Goal: Task Accomplishment & Management: Manage account settings

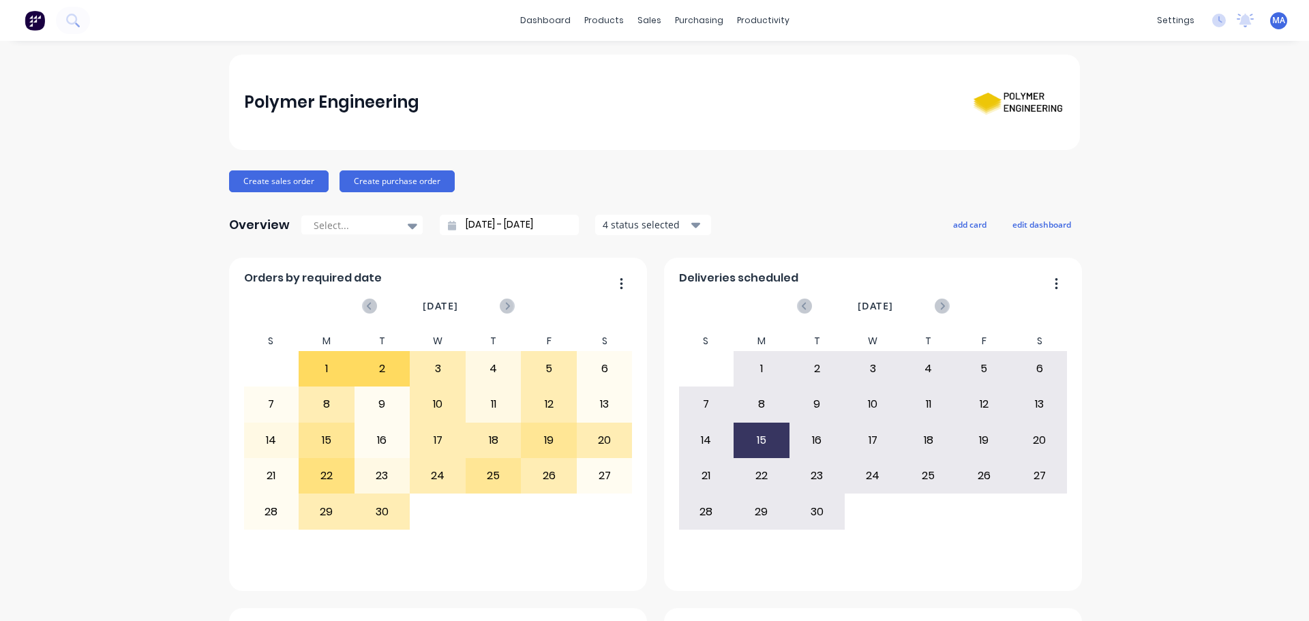
click at [668, 61] on div "Sales Orders" at bounding box center [695, 65] width 56 height 12
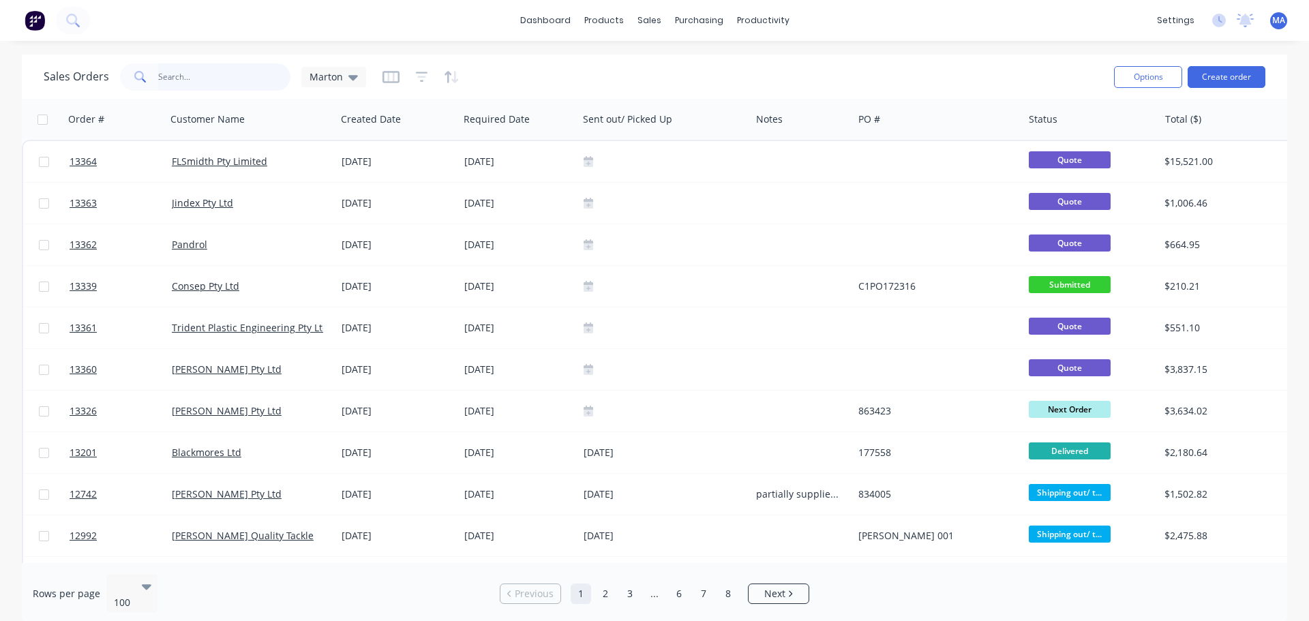
click at [207, 71] on input "text" at bounding box center [224, 76] width 133 height 27
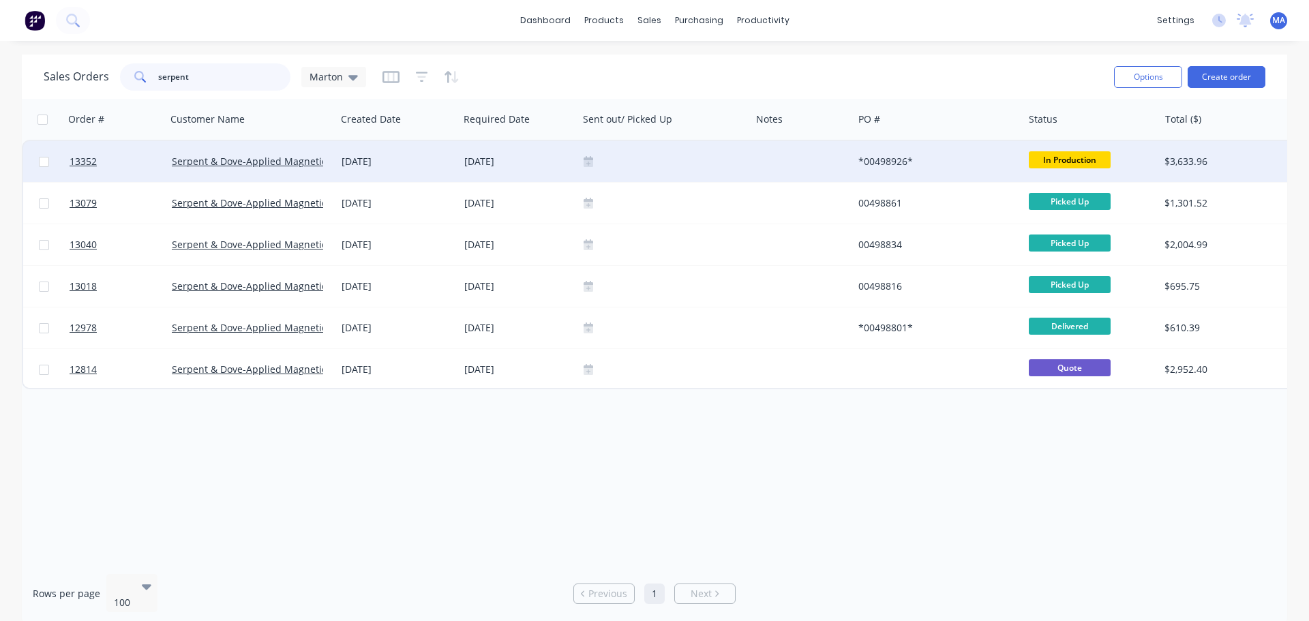
type input "serpent"
click at [468, 172] on div "[DATE]" at bounding box center [518, 161] width 119 height 41
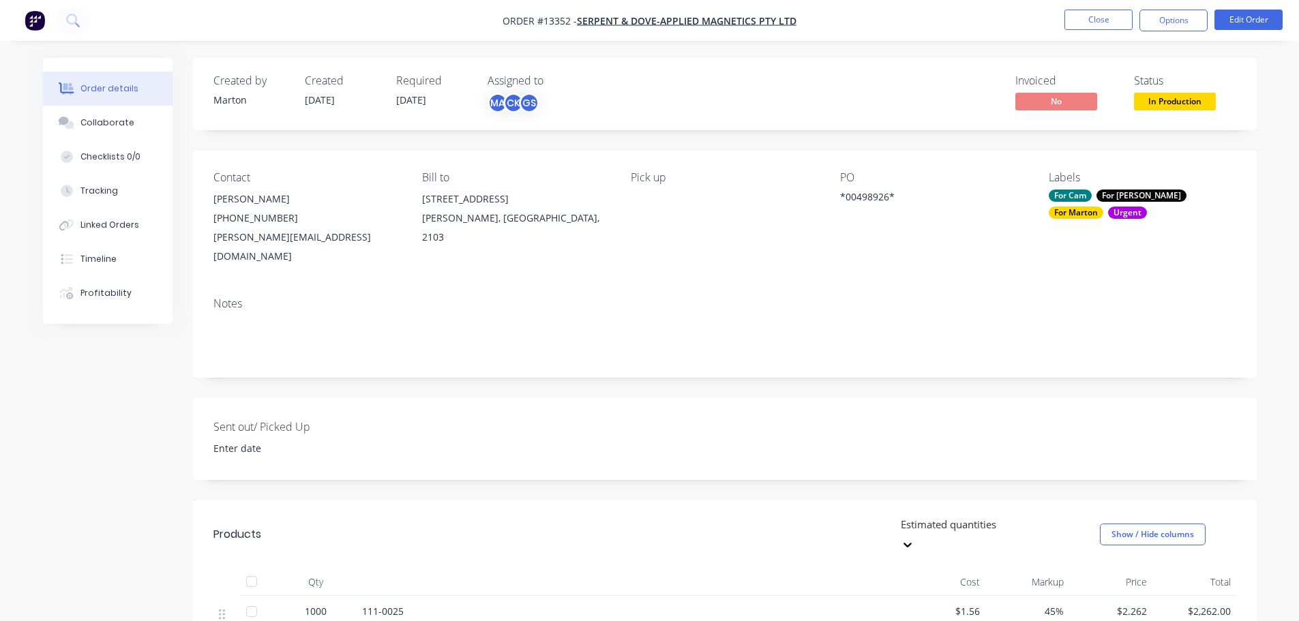
click at [534, 154] on div "Contact [PERSON_NAME] [PHONE_NUMBER] [PERSON_NAME][EMAIL_ADDRESS][DOMAIN_NAME] …" at bounding box center [725, 219] width 1064 height 136
click at [1088, 23] on button "Close" at bounding box center [1099, 20] width 68 height 20
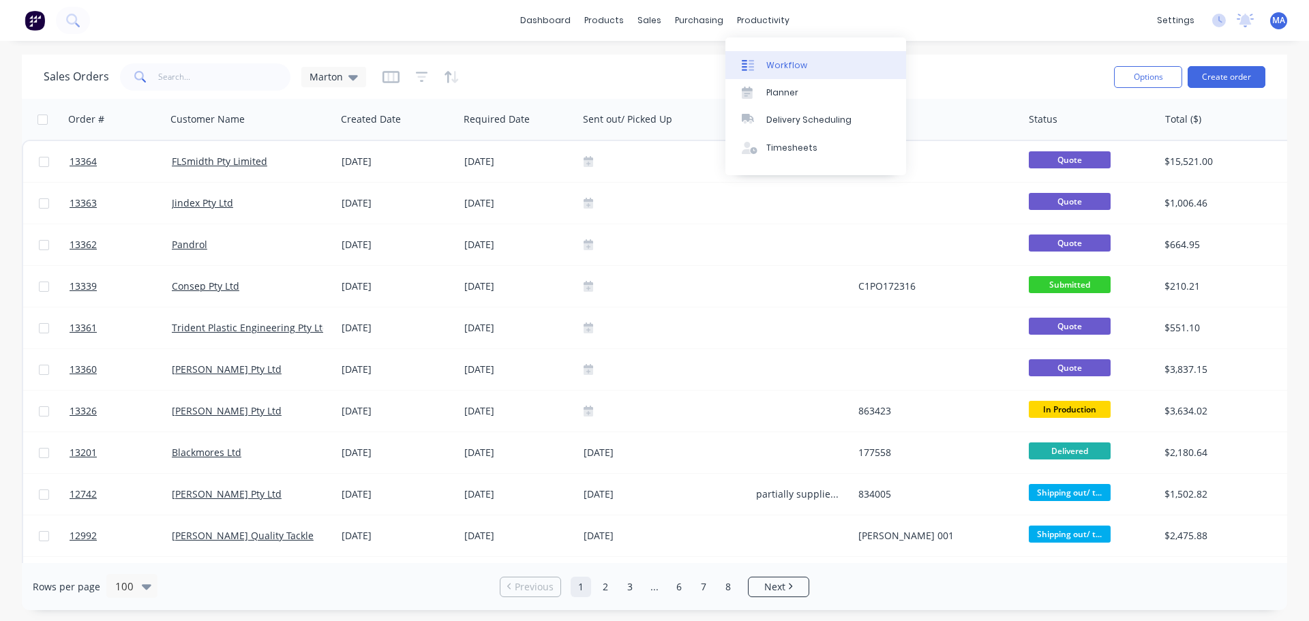
click at [799, 57] on link "Workflow" at bounding box center [816, 64] width 181 height 27
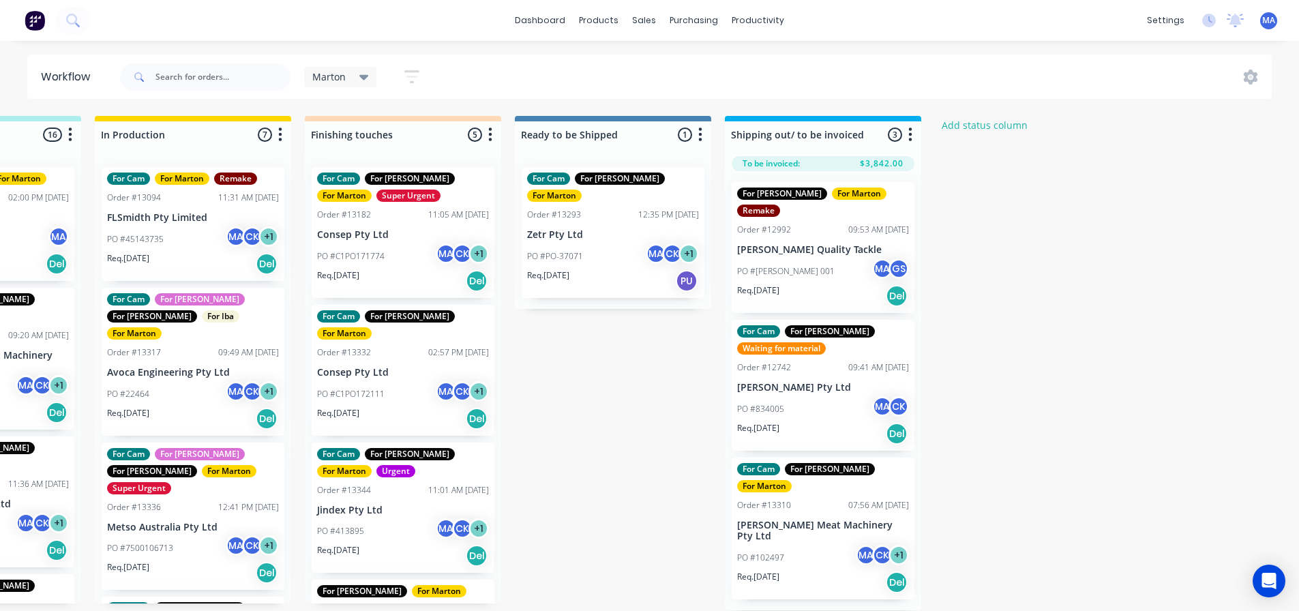
scroll to position [0, 575]
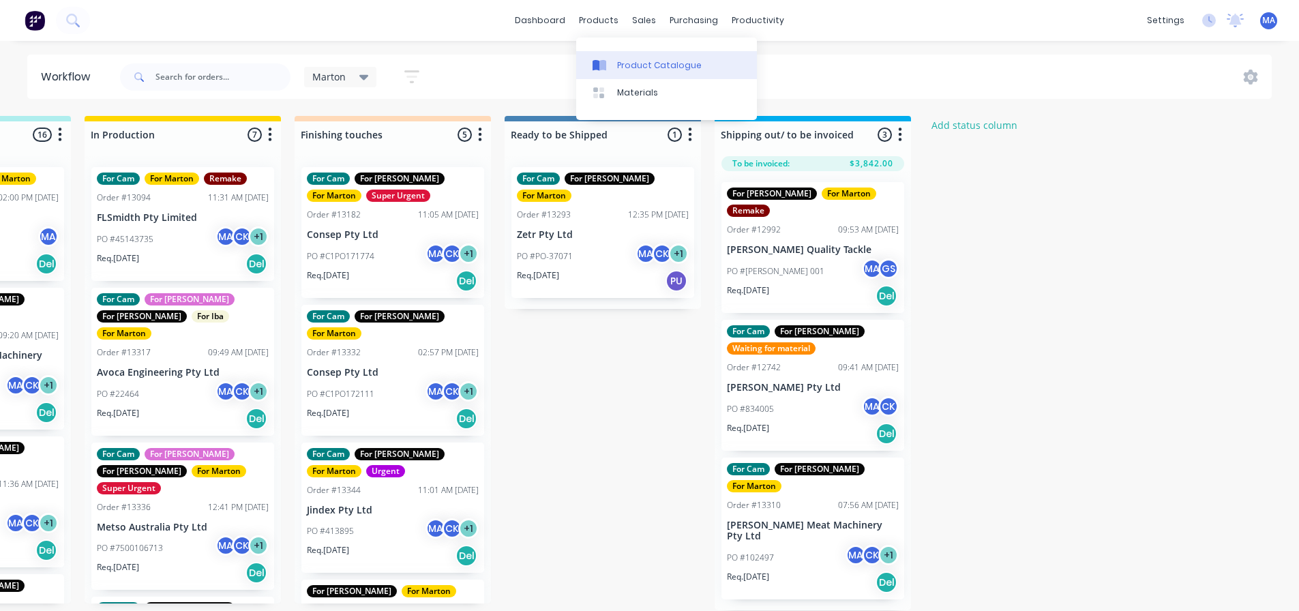
click at [632, 62] on div "Product Catalogue" at bounding box center [659, 65] width 85 height 12
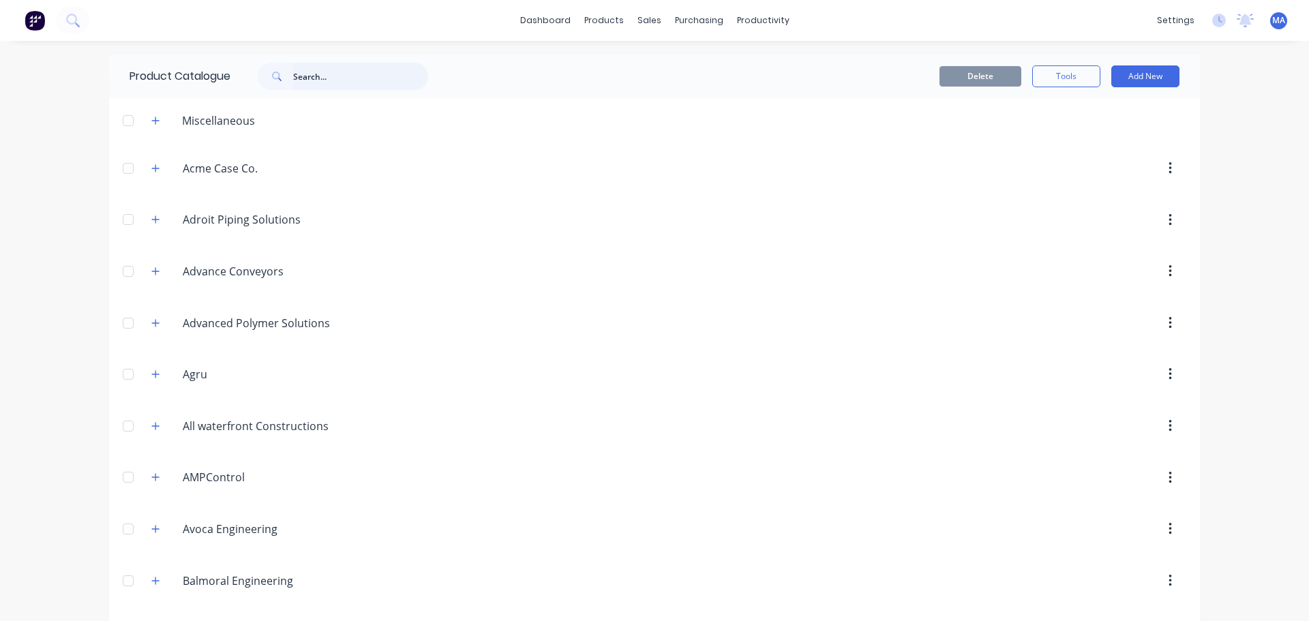
click at [302, 76] on input "text" at bounding box center [360, 76] width 135 height 27
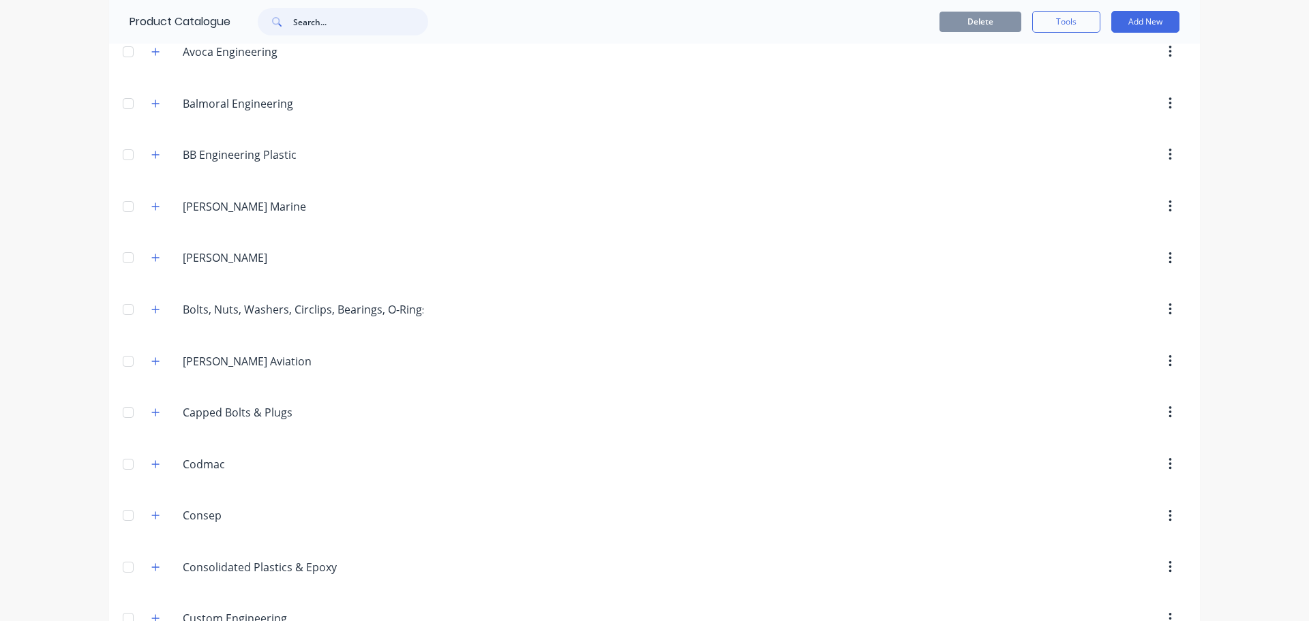
scroll to position [546, 0]
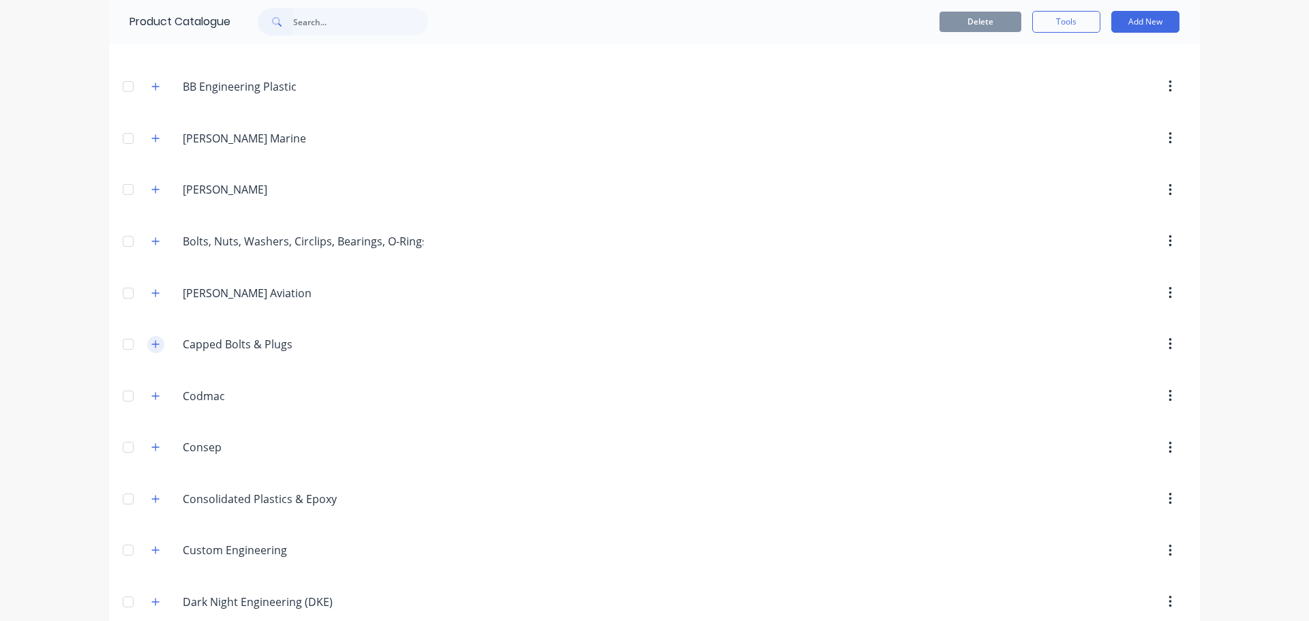
click at [154, 344] on icon "button" at bounding box center [155, 345] width 8 height 10
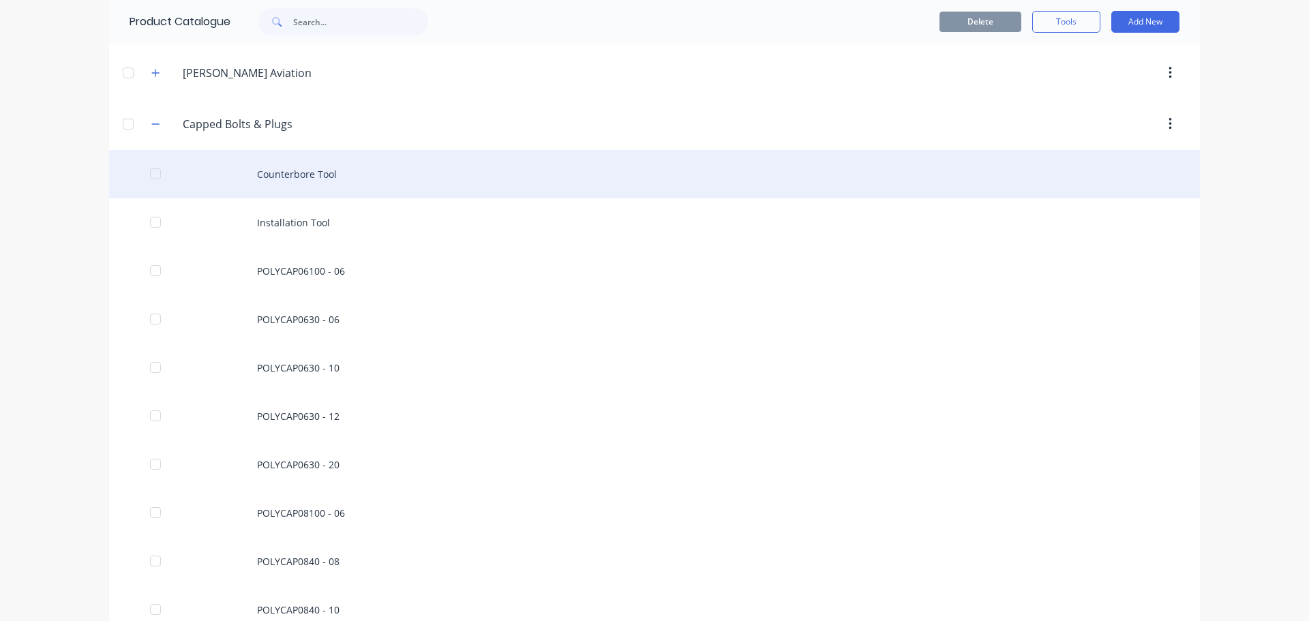
scroll to position [750, 0]
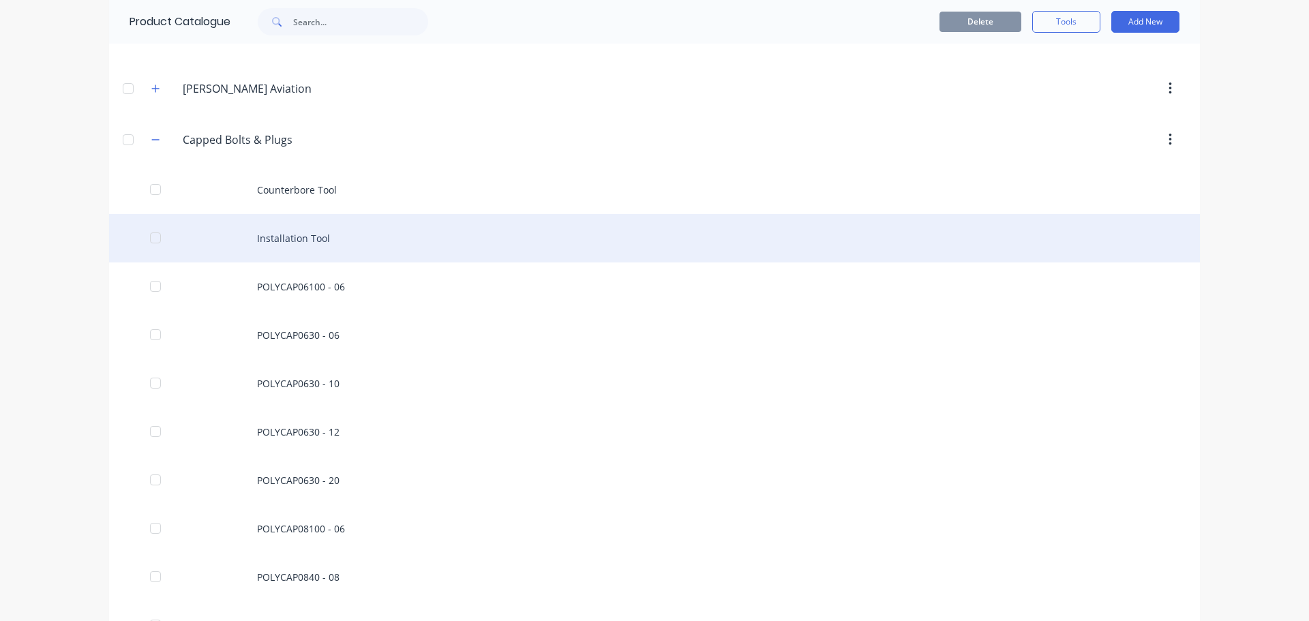
click at [220, 232] on div "Installation Tool" at bounding box center [654, 238] width 1091 height 48
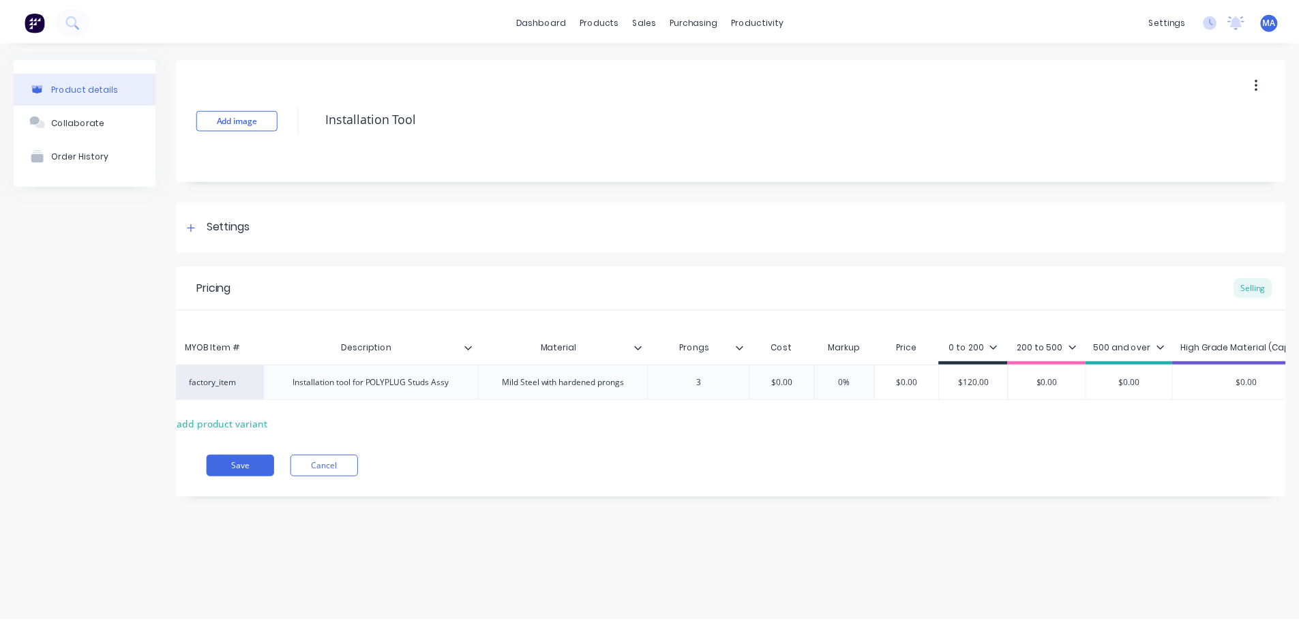
scroll to position [0, 55]
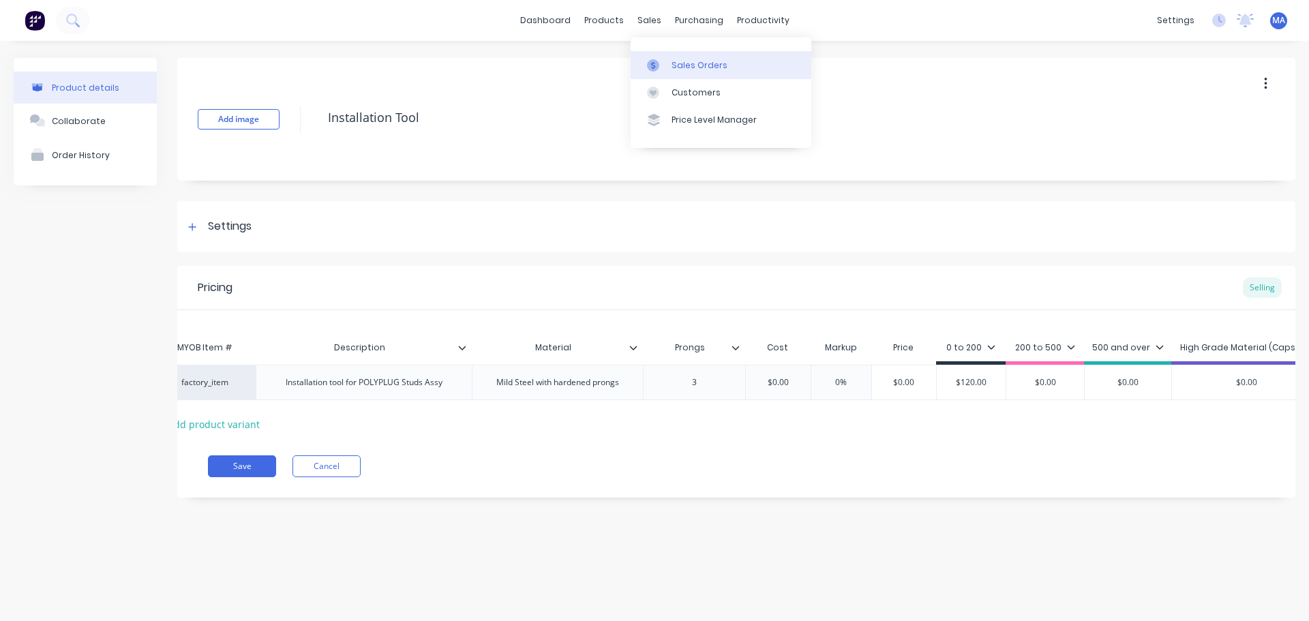
drag, startPoint x: 662, startPoint y: 29, endPoint x: 672, endPoint y: 53, distance: 26.3
click at [672, 53] on link "Sales Orders" at bounding box center [721, 64] width 181 height 27
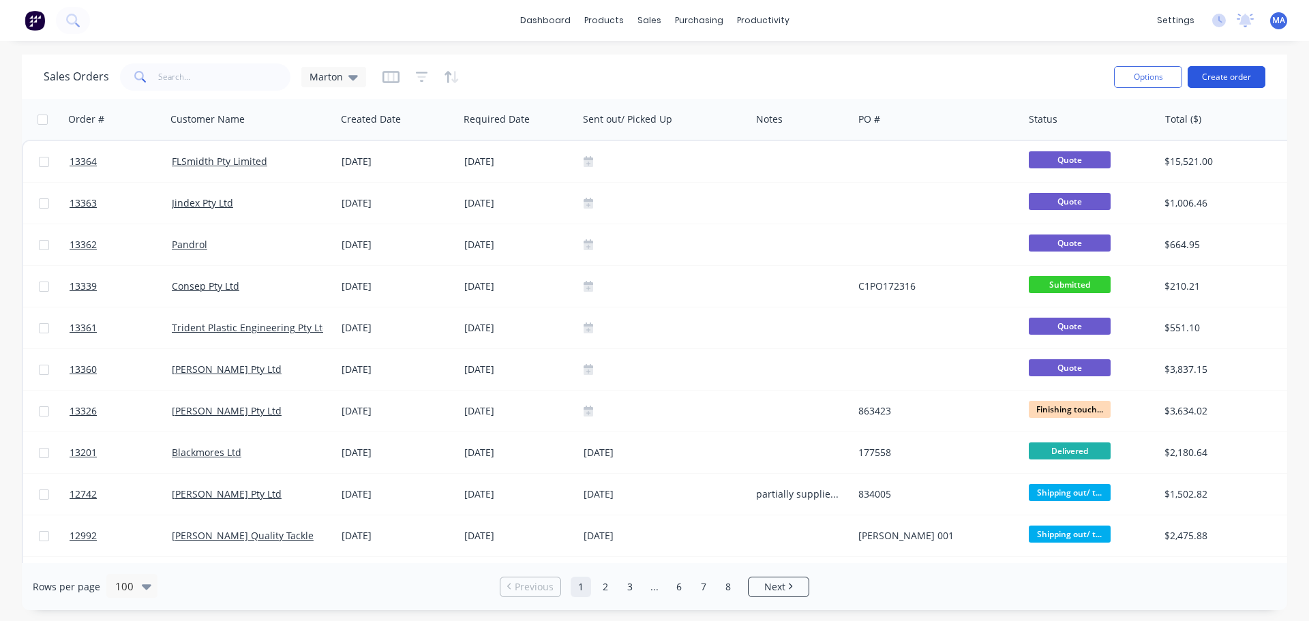
click at [1250, 70] on button "Create order" at bounding box center [1227, 77] width 78 height 22
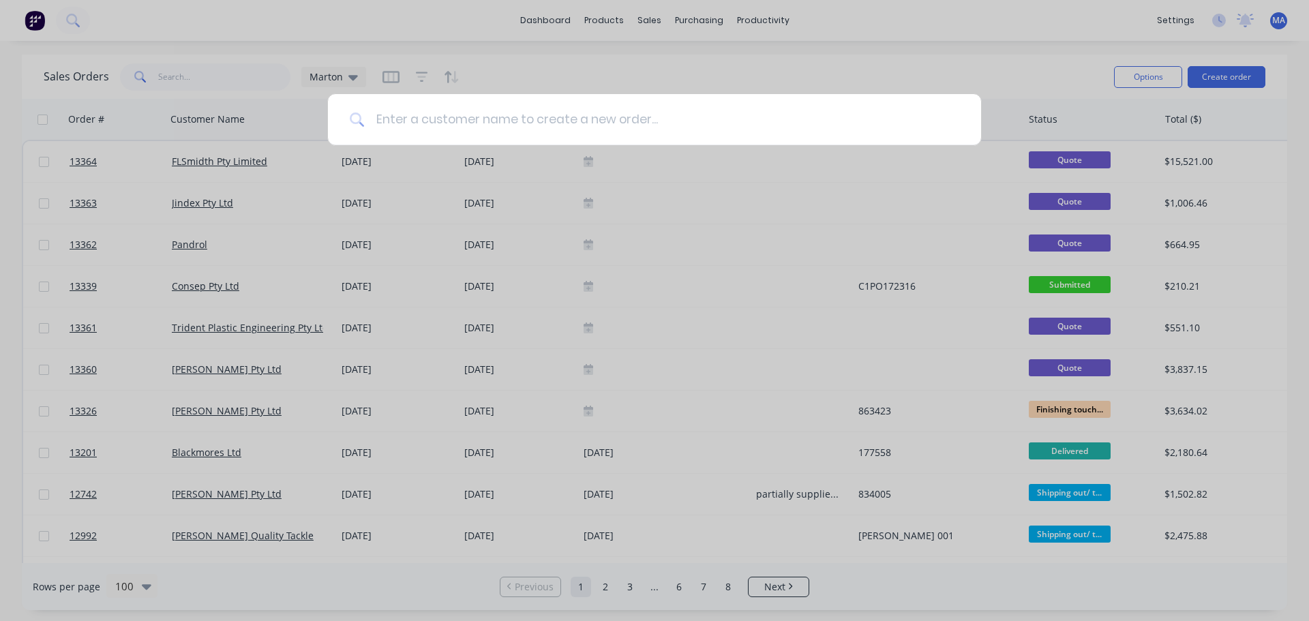
click at [711, 121] on input at bounding box center [662, 119] width 595 height 51
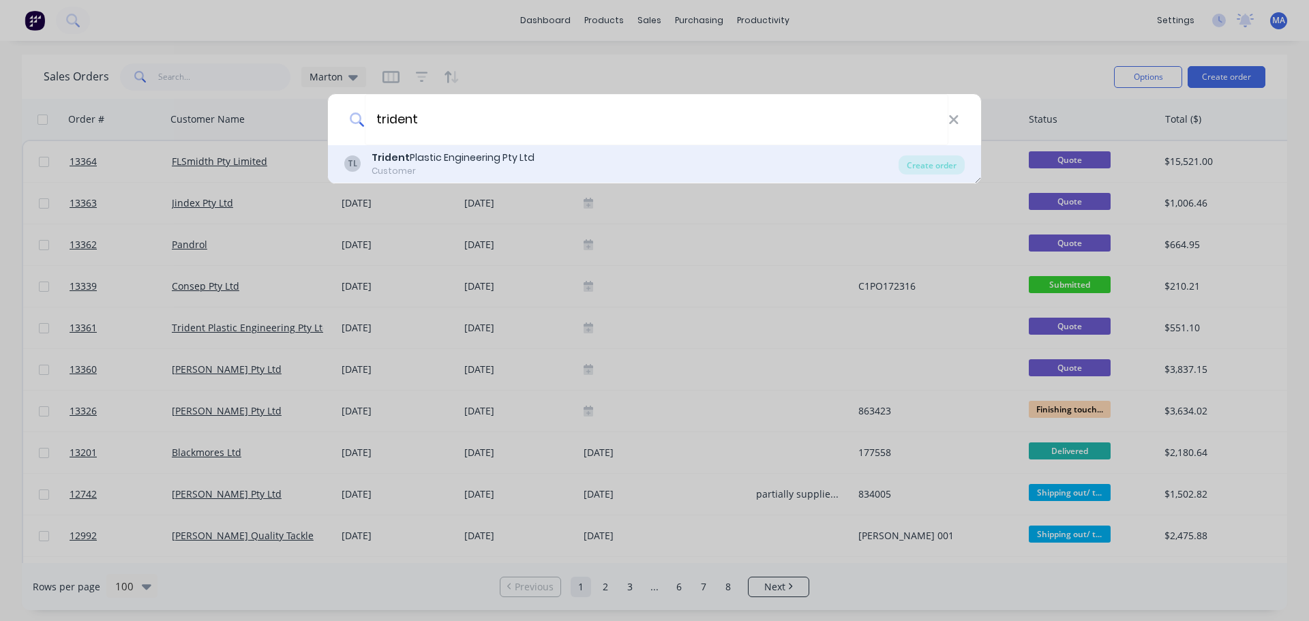
type input "trident"
click at [433, 166] on div "Customer" at bounding box center [453, 171] width 163 height 12
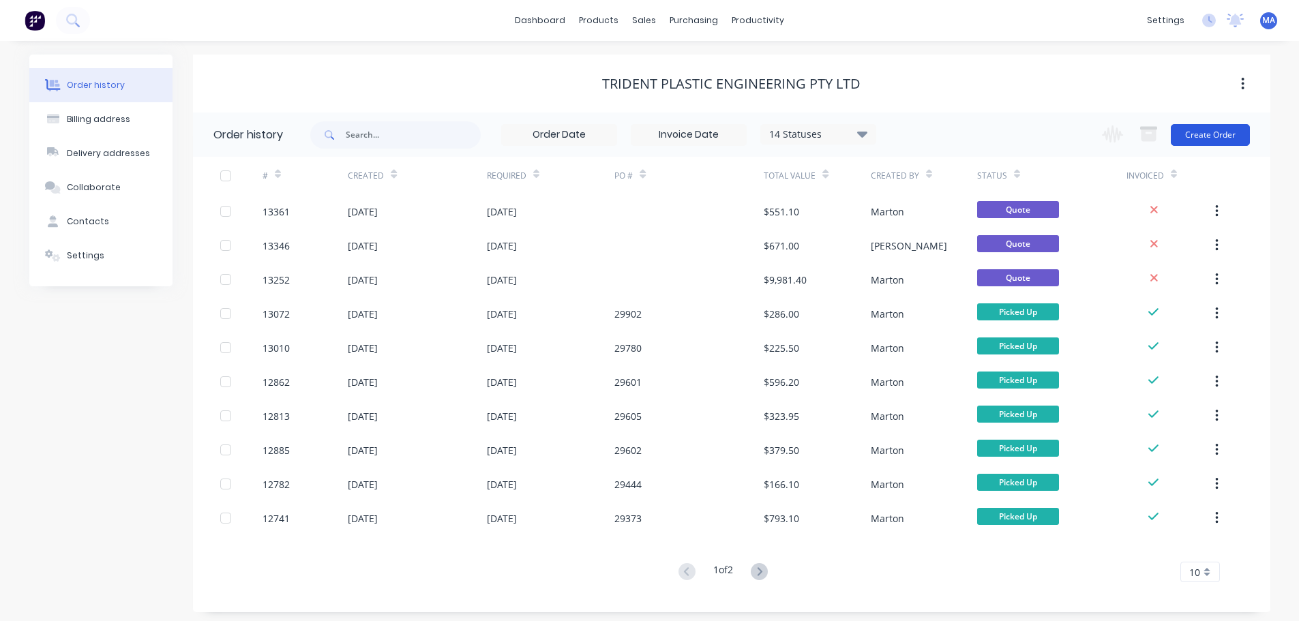
click at [1218, 134] on button "Create Order" at bounding box center [1210, 135] width 79 height 22
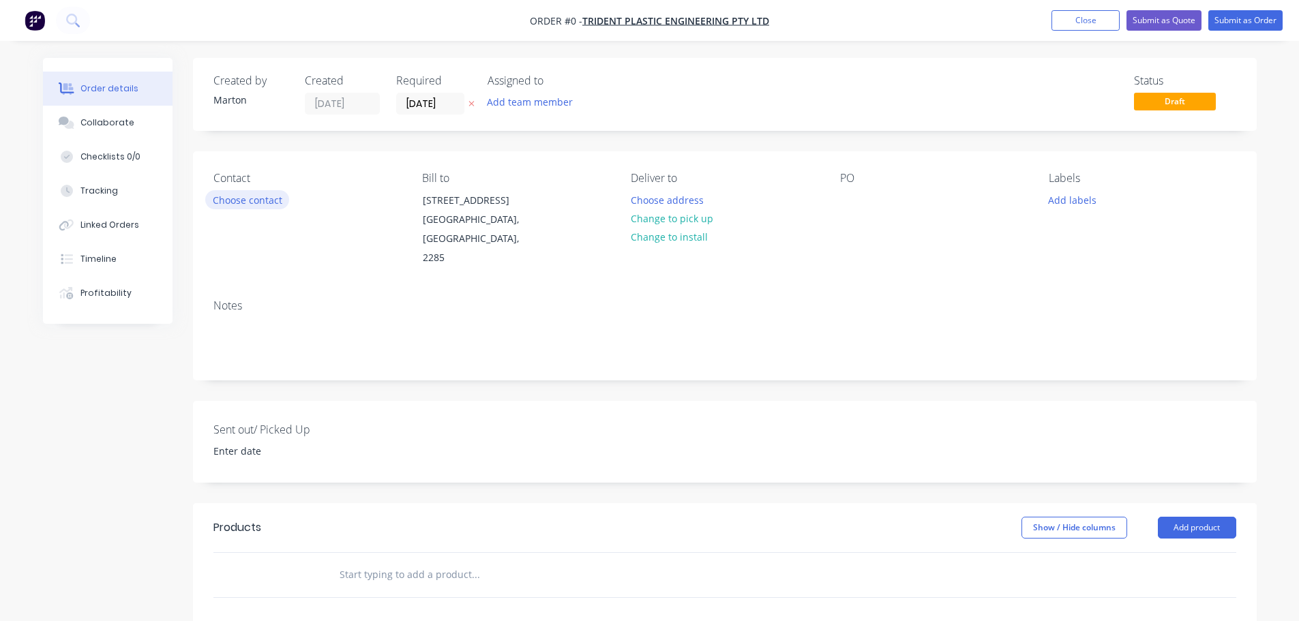
click at [246, 196] on button "Choose contact" at bounding box center [247, 199] width 84 height 18
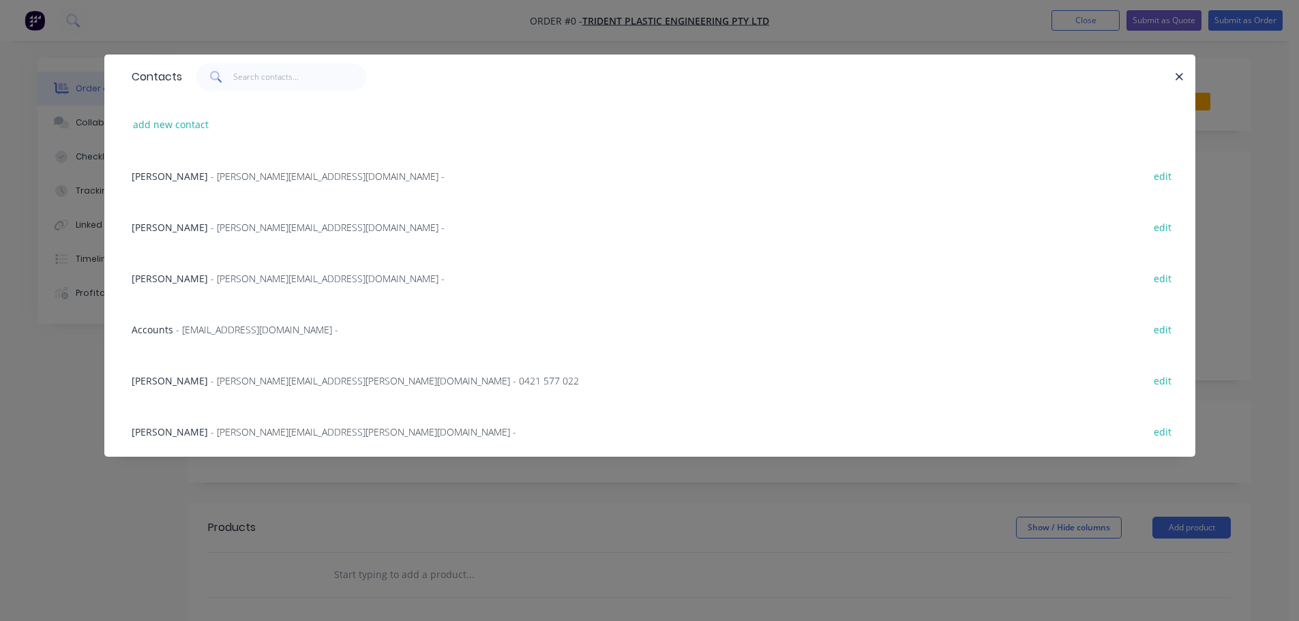
click at [215, 273] on span "- terry@tridentplastic.com.au -" at bounding box center [328, 278] width 234 height 13
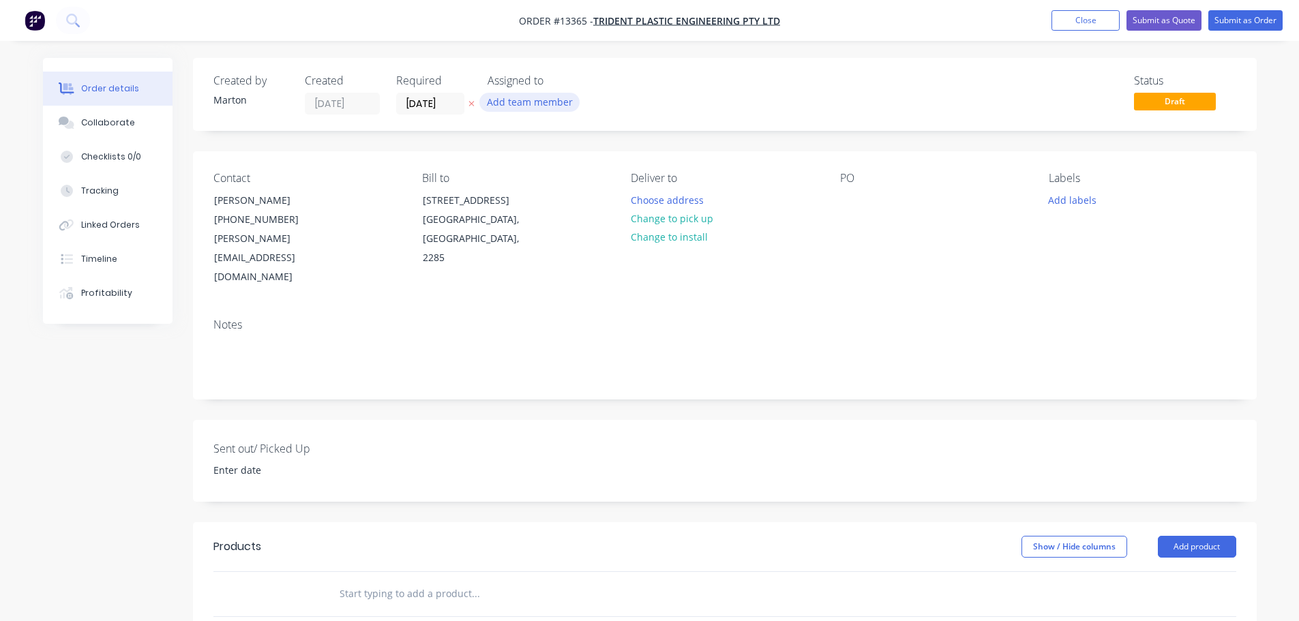
click at [563, 94] on button "Add team member" at bounding box center [529, 102] width 100 height 18
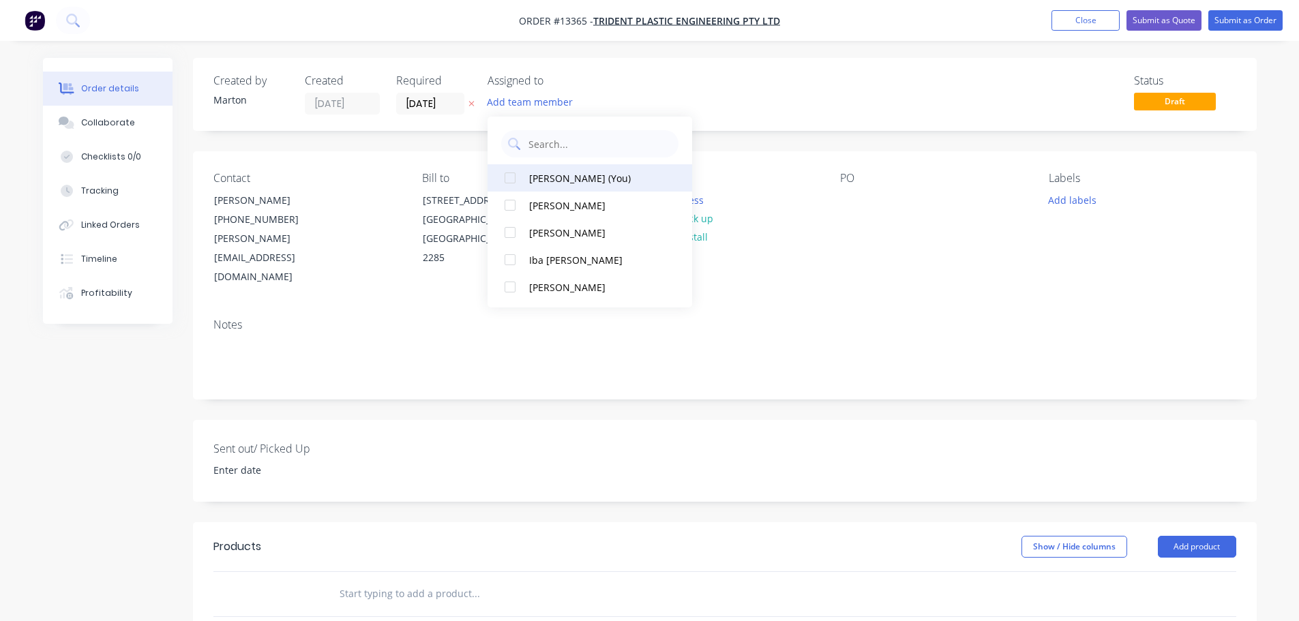
click at [515, 183] on div at bounding box center [509, 177] width 27 height 27
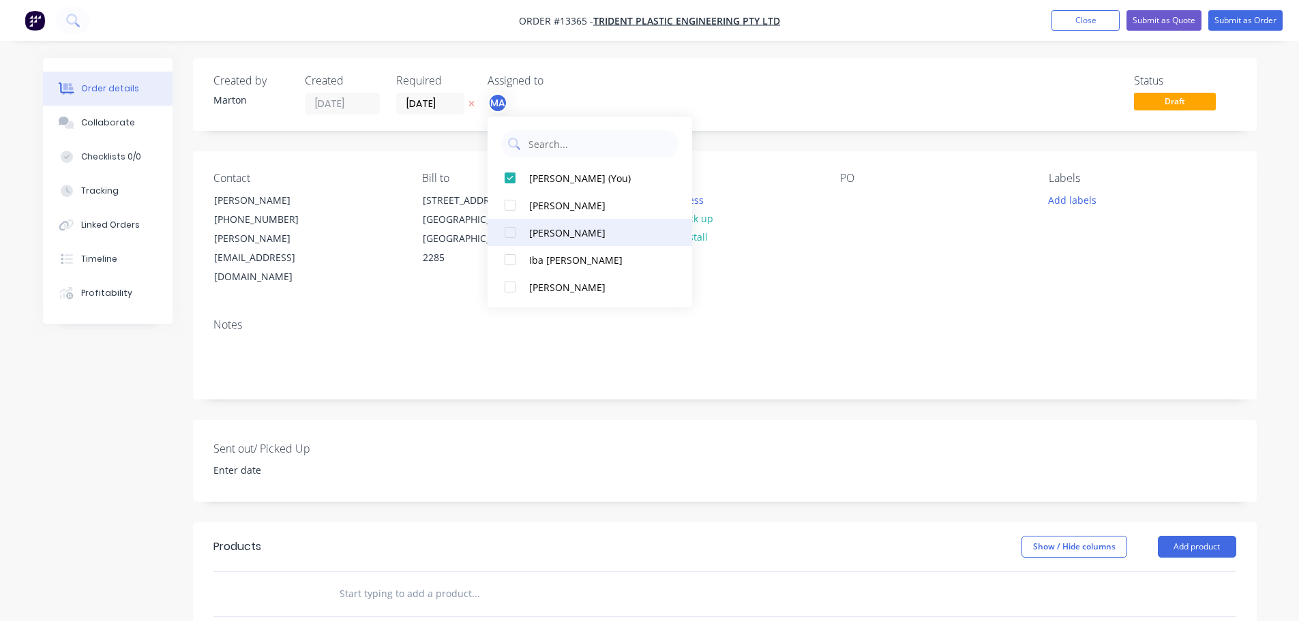
click at [511, 221] on div at bounding box center [509, 232] width 27 height 27
click at [509, 239] on div at bounding box center [509, 232] width 27 height 27
click at [681, 89] on div "Status Draft" at bounding box center [930, 94] width 612 height 40
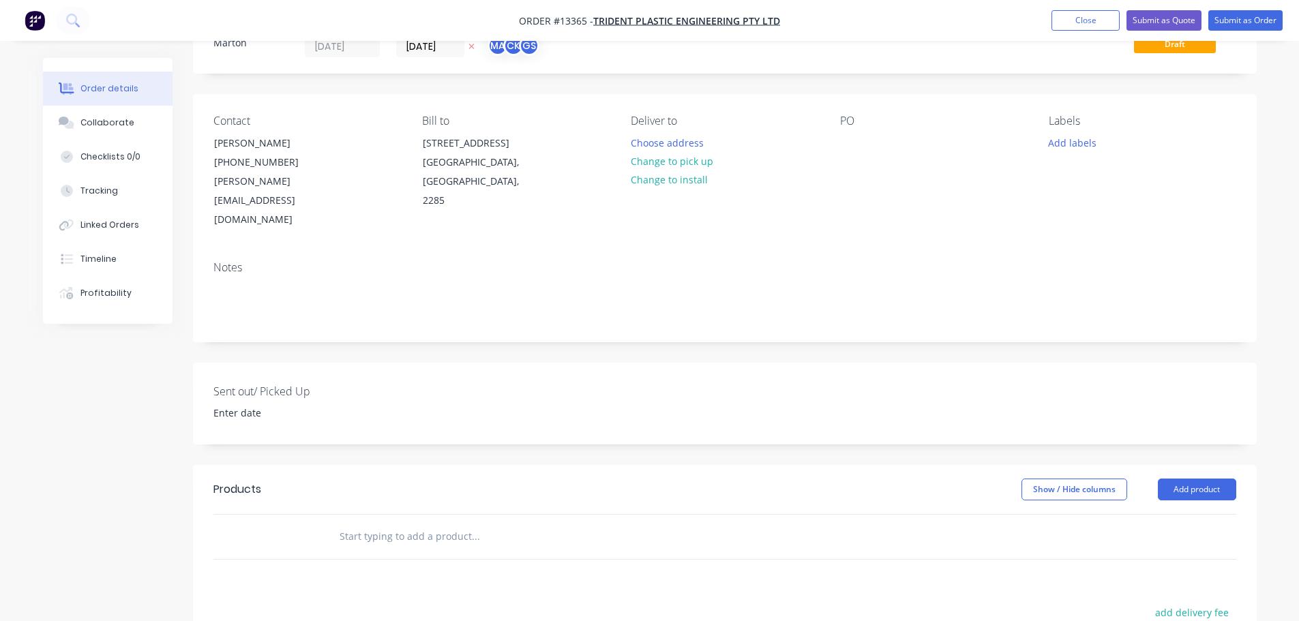
scroll to position [205, 0]
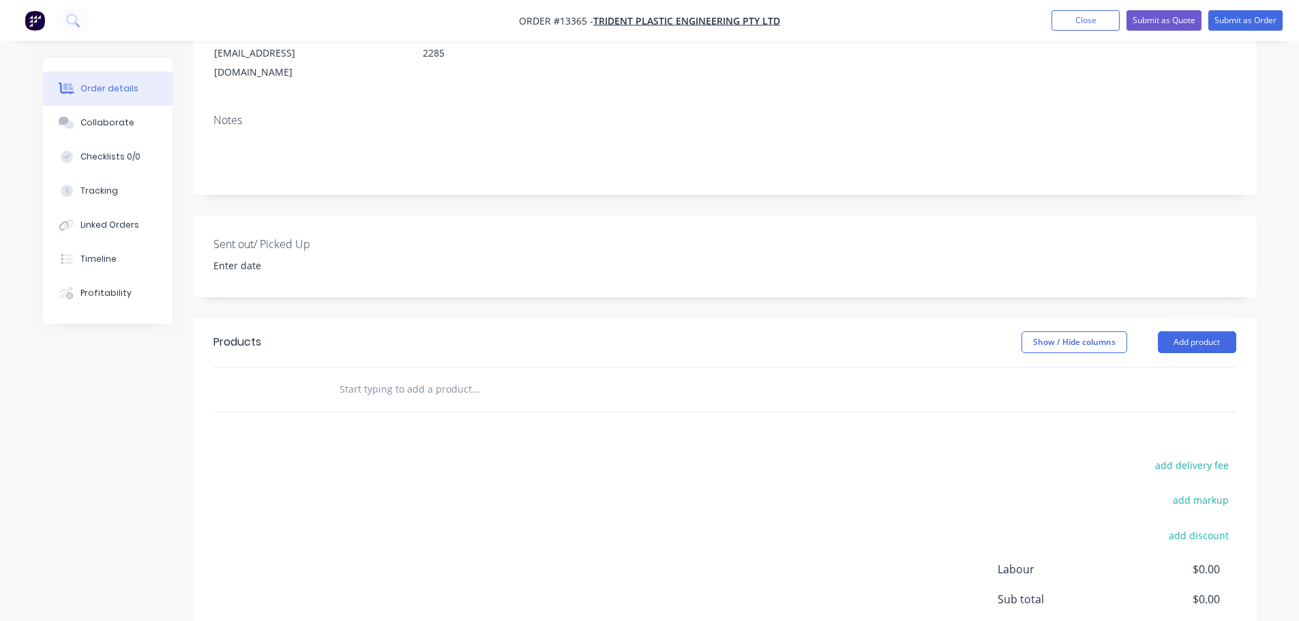
click at [421, 376] on input "text" at bounding box center [475, 389] width 273 height 27
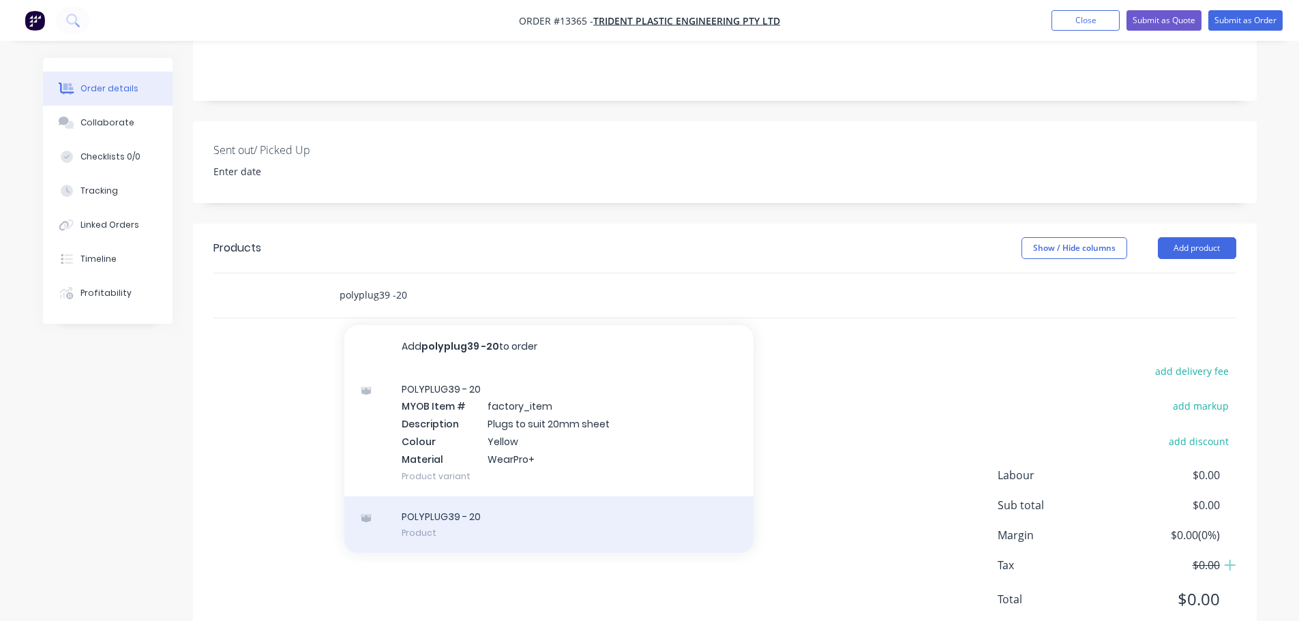
scroll to position [306, 0]
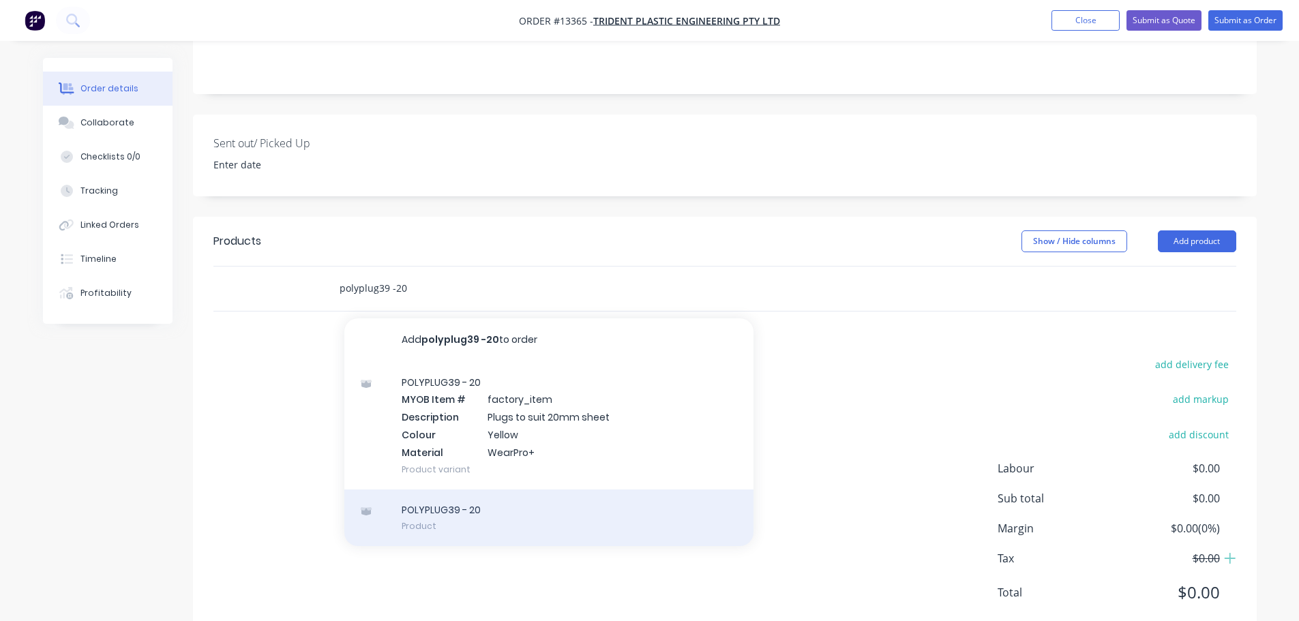
type input "polyplug39 -20"
click at [510, 490] on div "POLYPLUG39 - 20 Product" at bounding box center [548, 518] width 409 height 57
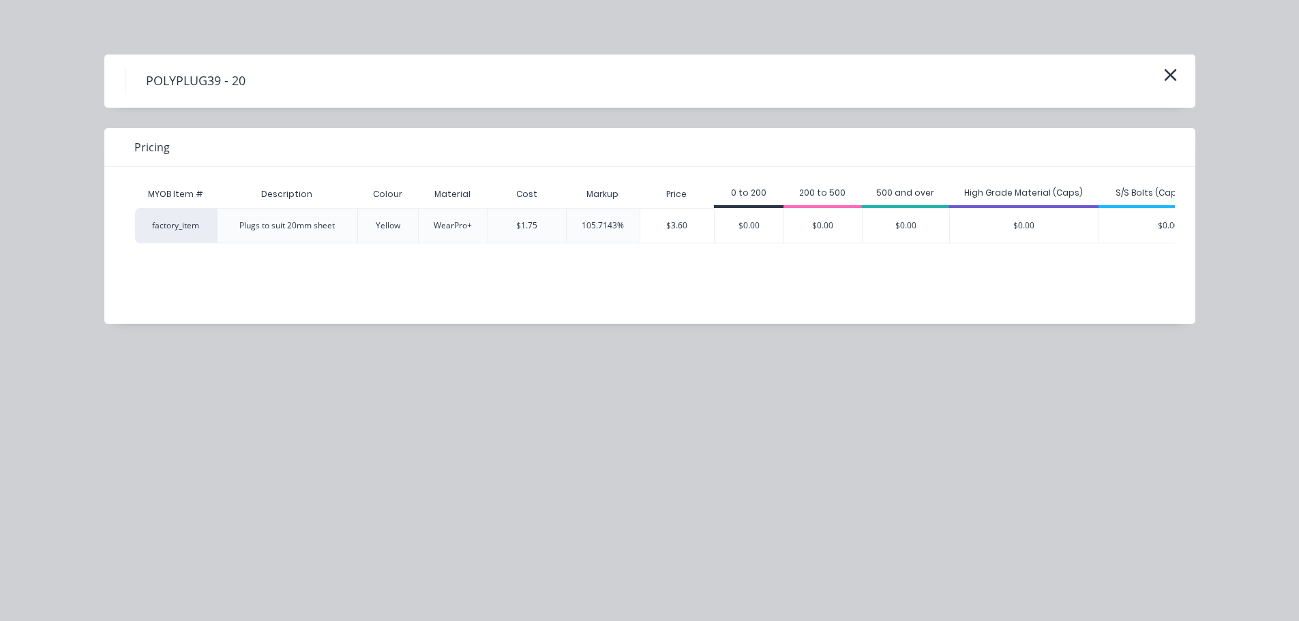
click at [1183, 77] on div "POLYPLUG39 - 20" at bounding box center [649, 81] width 1091 height 53
click at [1174, 77] on icon "button" at bounding box center [1170, 74] width 14 height 19
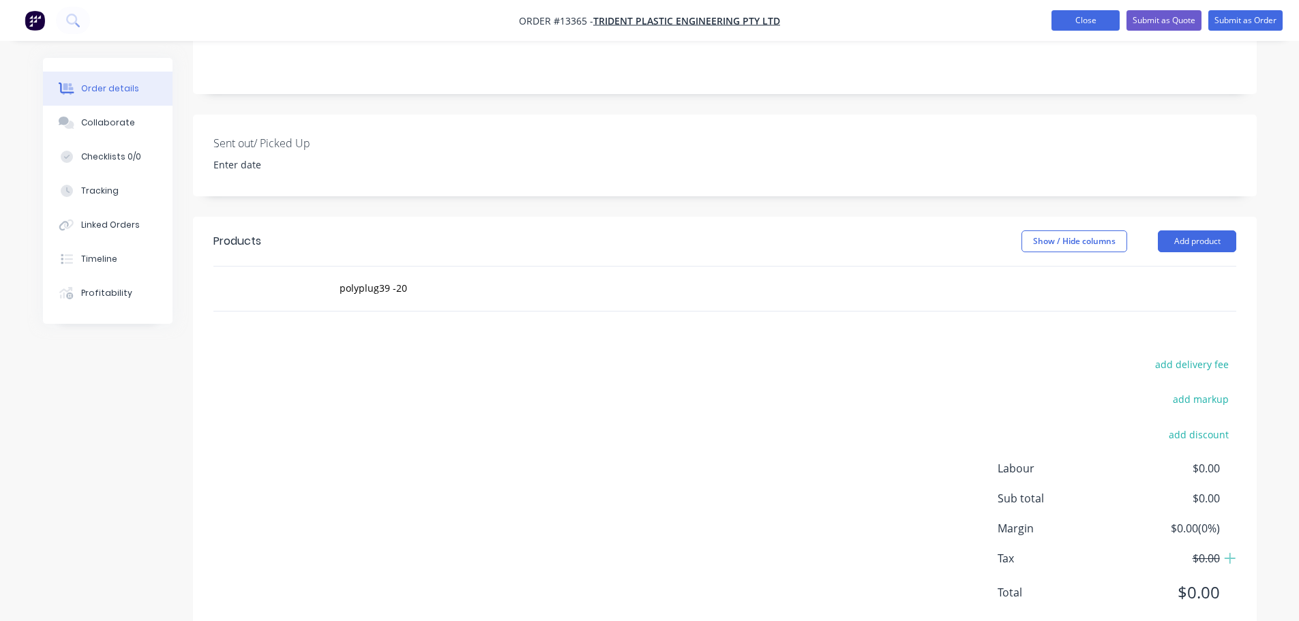
click at [1097, 18] on button "Close" at bounding box center [1086, 20] width 68 height 20
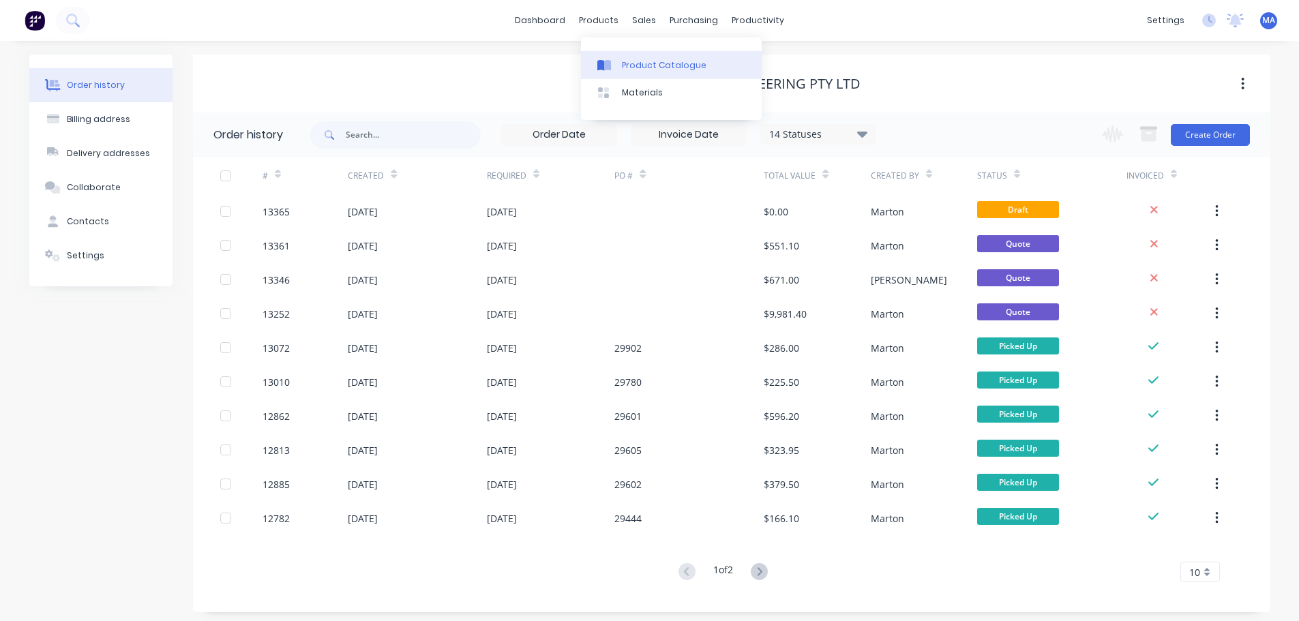
click at [614, 66] on div at bounding box center [607, 65] width 20 height 12
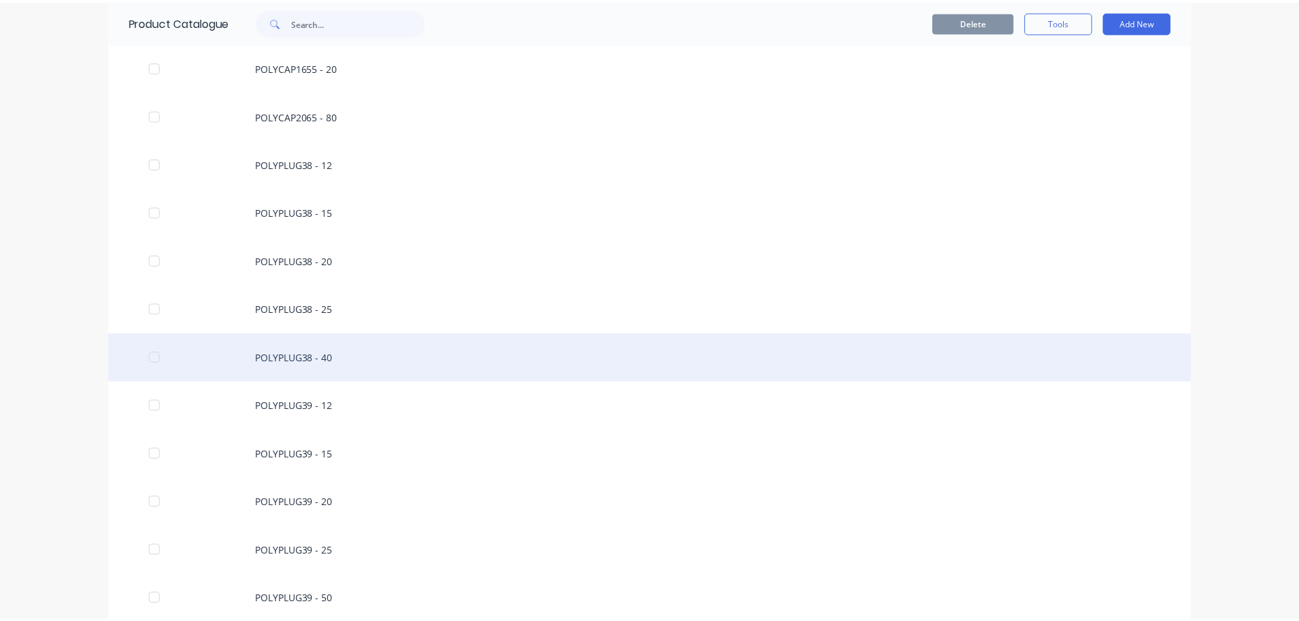
scroll to position [1909, 0]
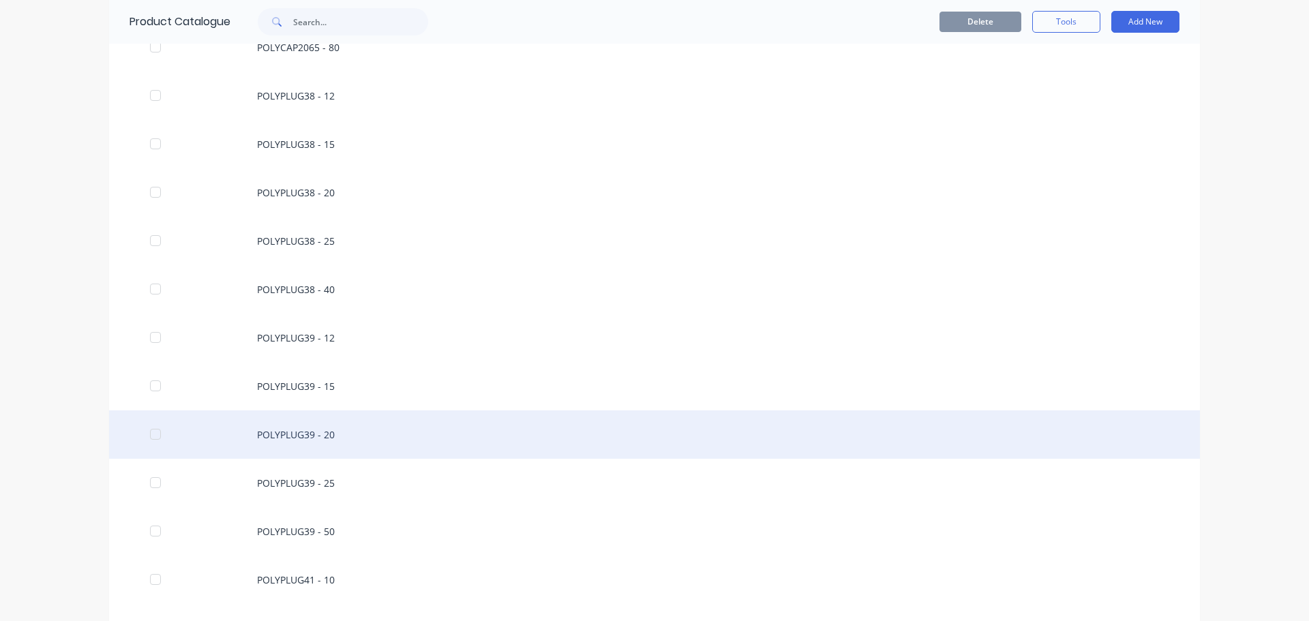
click at [333, 438] on div "POLYPLUG39 - 20" at bounding box center [654, 435] width 1091 height 48
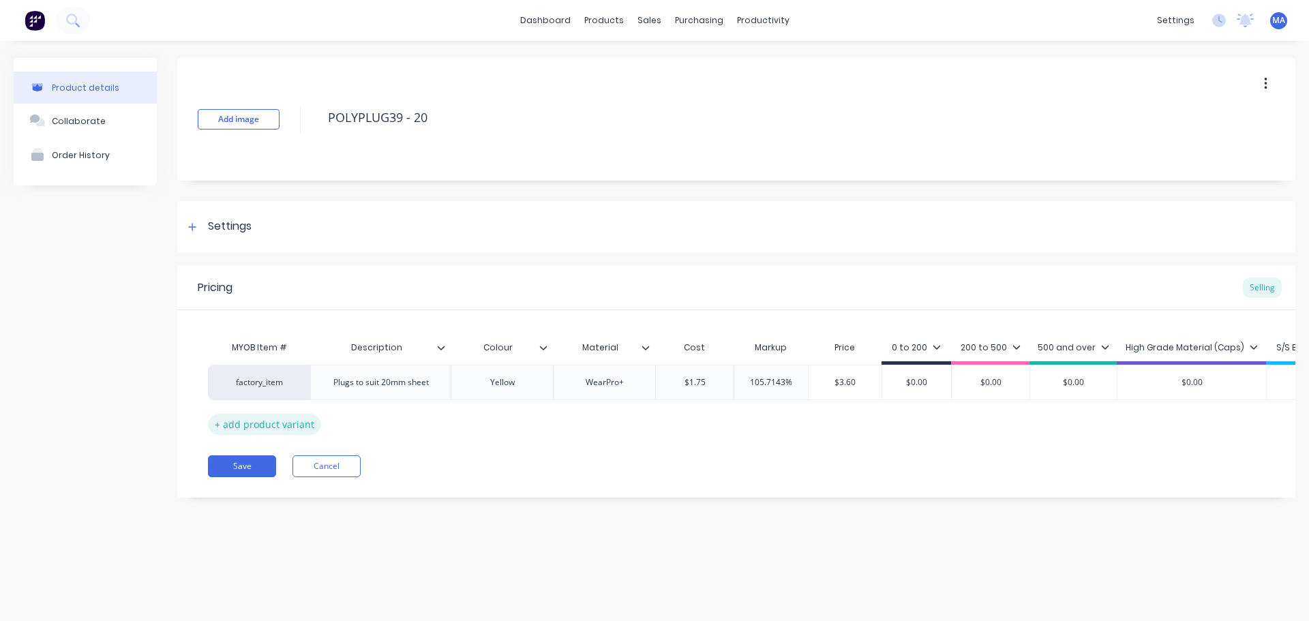
click at [295, 417] on div "+ add product variant" at bounding box center [264, 424] width 113 height 21
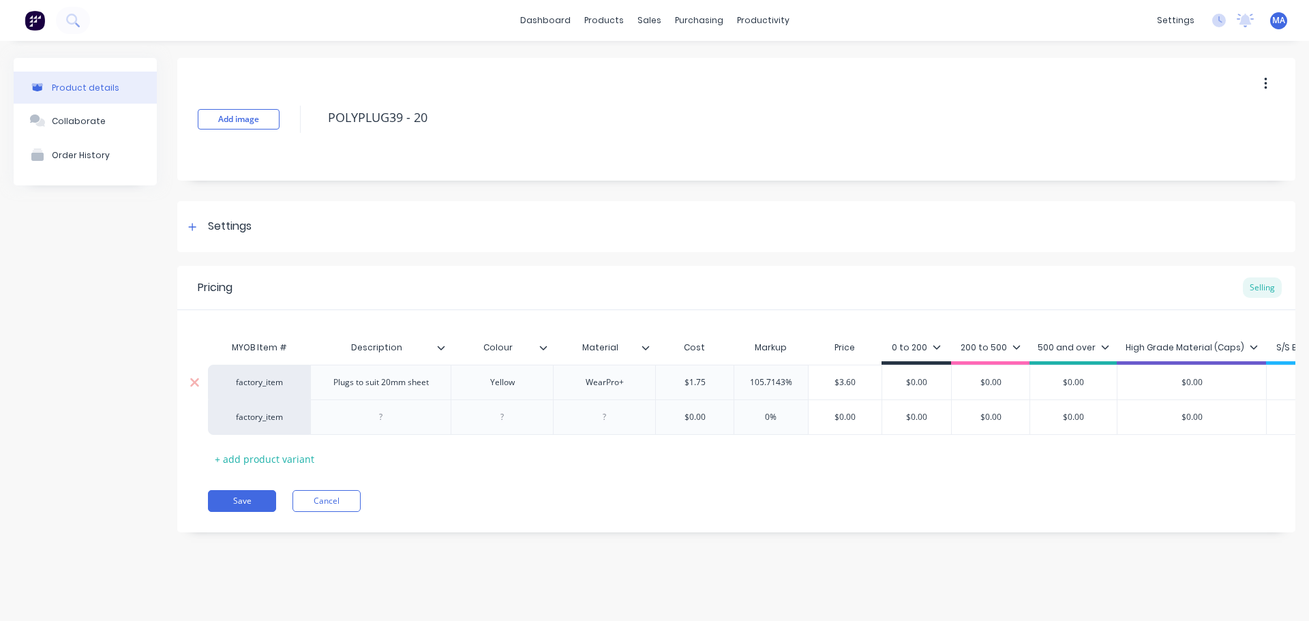
click at [402, 391] on div "Plugs to suit 20mm sheet" at bounding box center [380, 382] width 140 height 35
drag, startPoint x: 426, startPoint y: 385, endPoint x: 333, endPoint y: 388, distance: 93.5
click at [333, 388] on div "Plugs to suit 20mm sheet" at bounding box center [381, 383] width 117 height 18
copy div "Plugs to suit 20mm sheet"
type textarea "x"
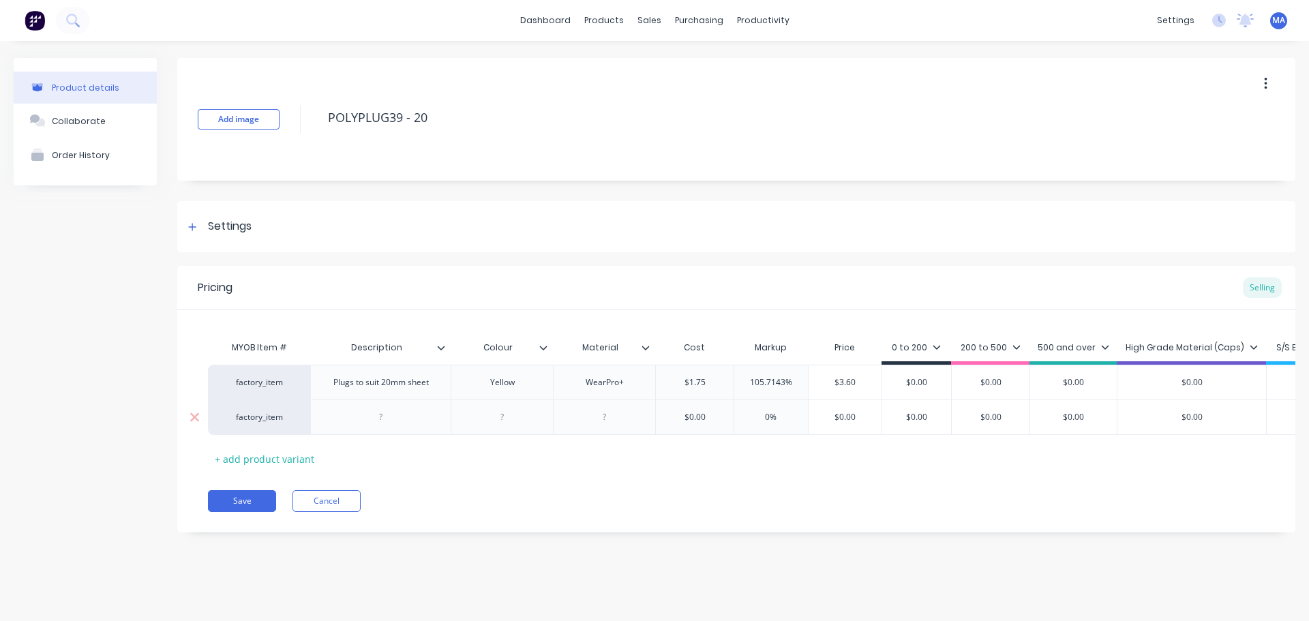
click at [391, 423] on div at bounding box center [381, 417] width 68 height 18
paste div
drag, startPoint x: 514, startPoint y: 384, endPoint x: 487, endPoint y: 405, distance: 34.0
click at [486, 387] on div "Yellow" at bounding box center [503, 383] width 68 height 18
type textarea "x"
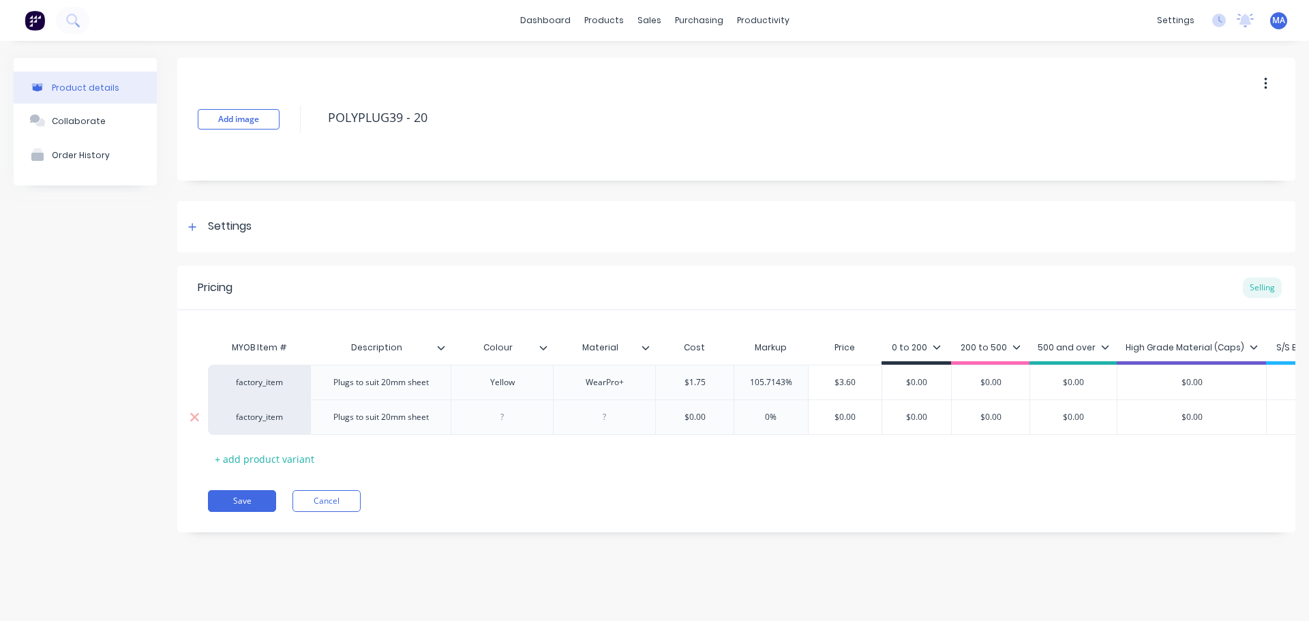
click at [503, 419] on div at bounding box center [503, 417] width 68 height 18
type textarea "x"
type input "$0.00"
drag, startPoint x: 713, startPoint y: 419, endPoint x: 649, endPoint y: 419, distance: 64.1
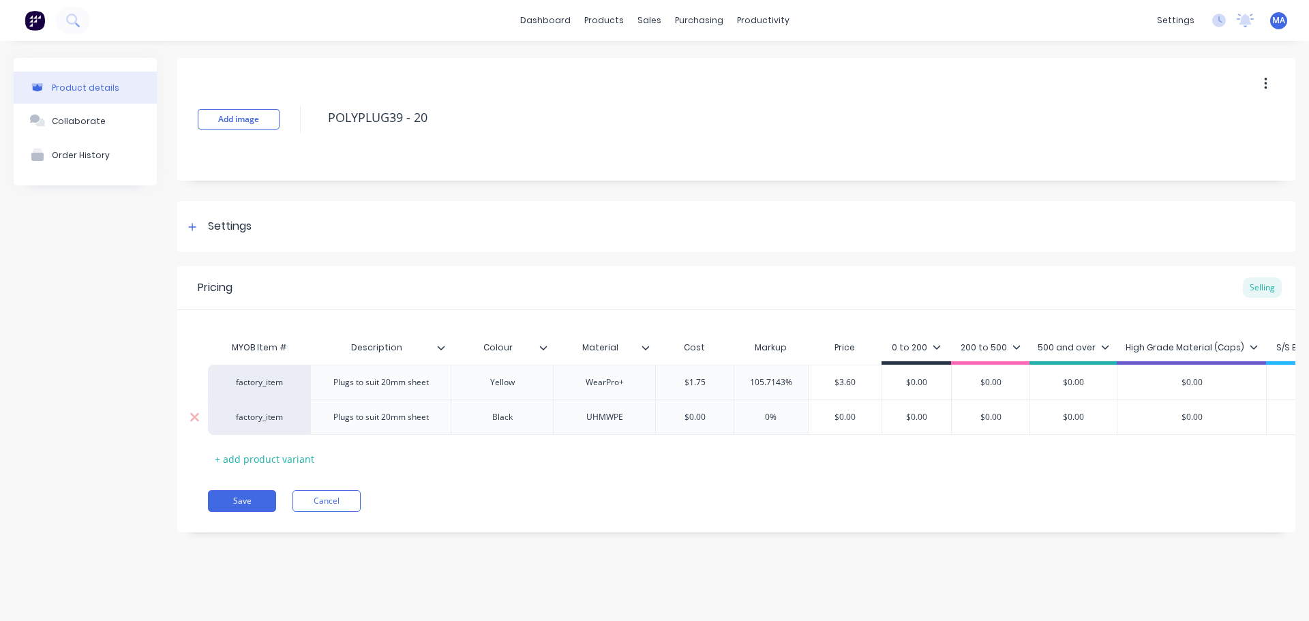
click at [650, 419] on div "factory_item Plugs to suit 20mm sheet Black UHMWPE $0.00 $0.00 0% $0.00 $0.00 $…" at bounding box center [807, 417] width 1199 height 35
click at [696, 421] on input "$0.00" at bounding box center [695, 417] width 78 height 12
type textarea "x"
type input "$1."
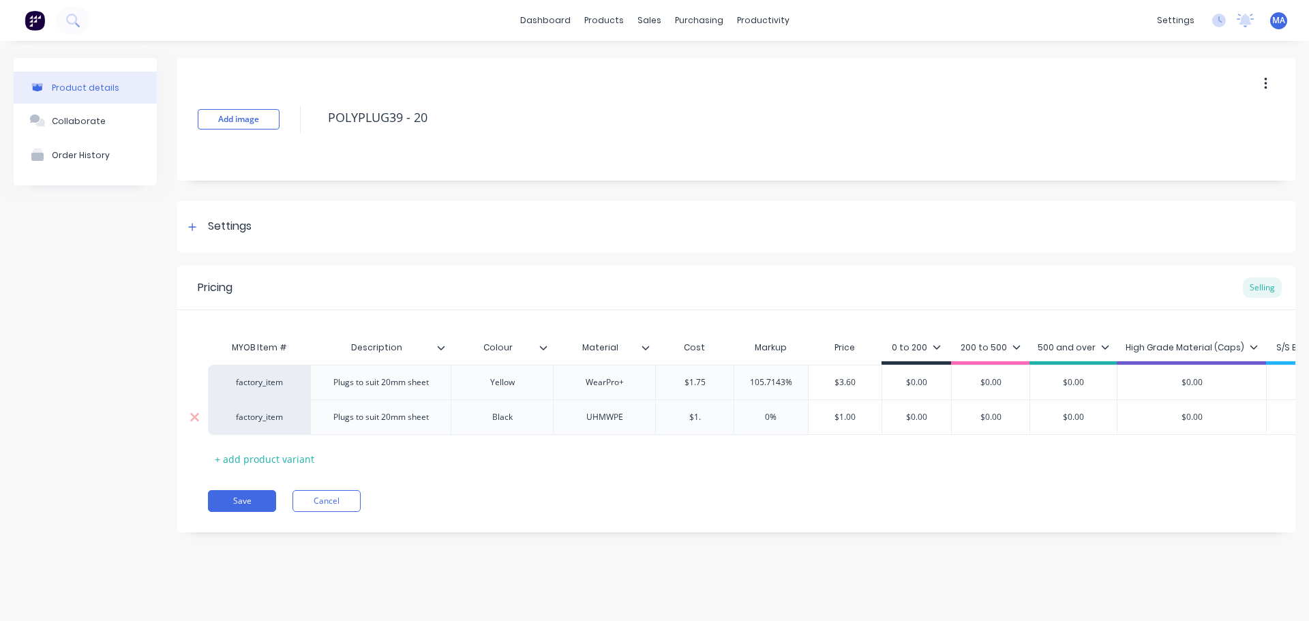
type textarea "x"
type input "$1.7"
type textarea "x"
type input "$1.75"
type input "0%"
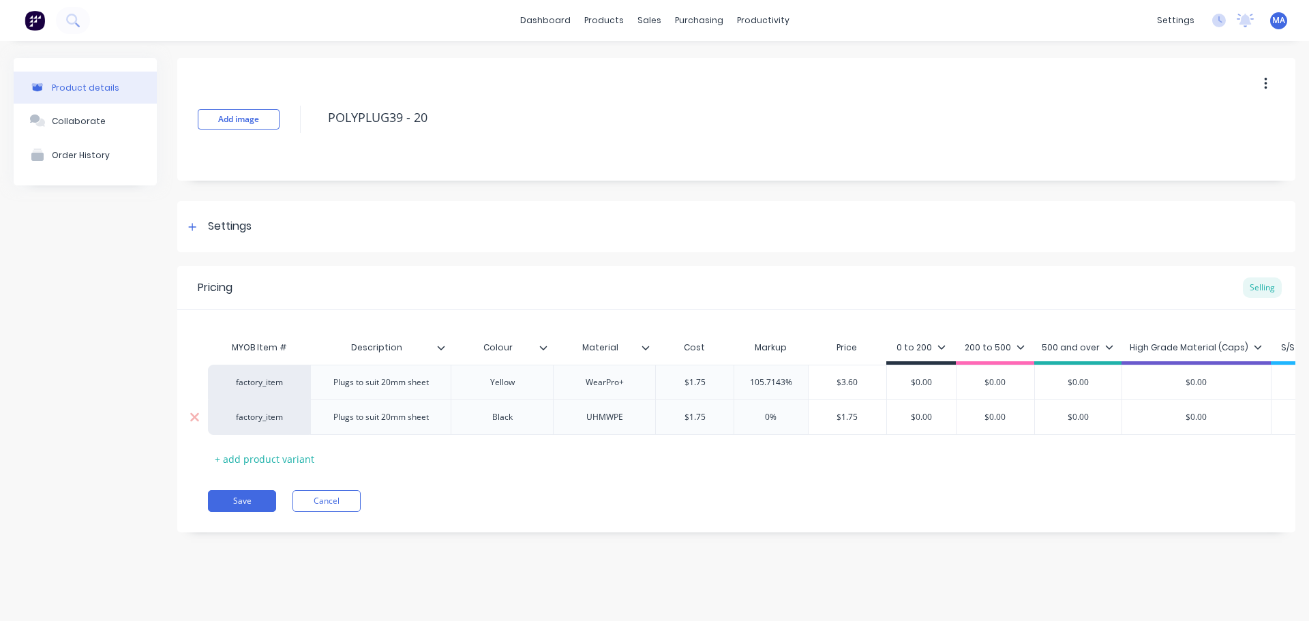
click at [757, 419] on input "0%" at bounding box center [771, 417] width 74 height 12
type textarea "x"
type input "5%"
type textarea "x"
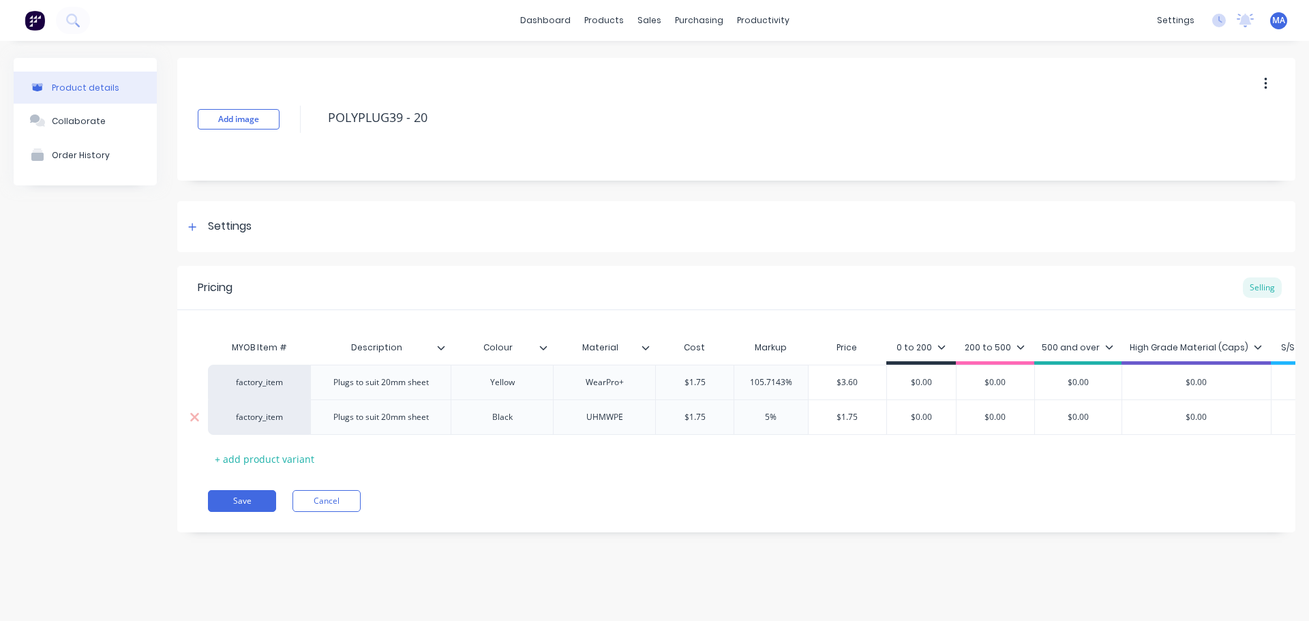
type input "55%"
click at [757, 419] on input "55%" at bounding box center [771, 417] width 74 height 12
type textarea "x"
type input "6%"
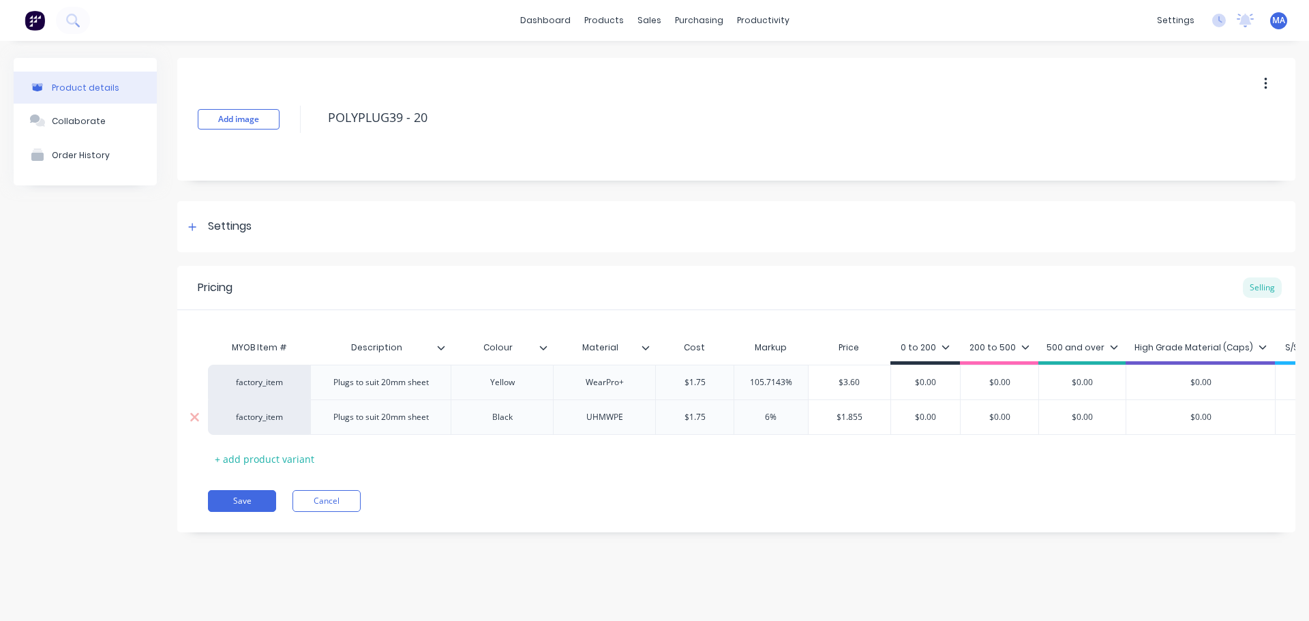
type textarea "x"
type input "65%"
click at [772, 419] on input "65%" at bounding box center [771, 417] width 74 height 12
click at [766, 416] on input "65%" at bounding box center [771, 417] width 74 height 12
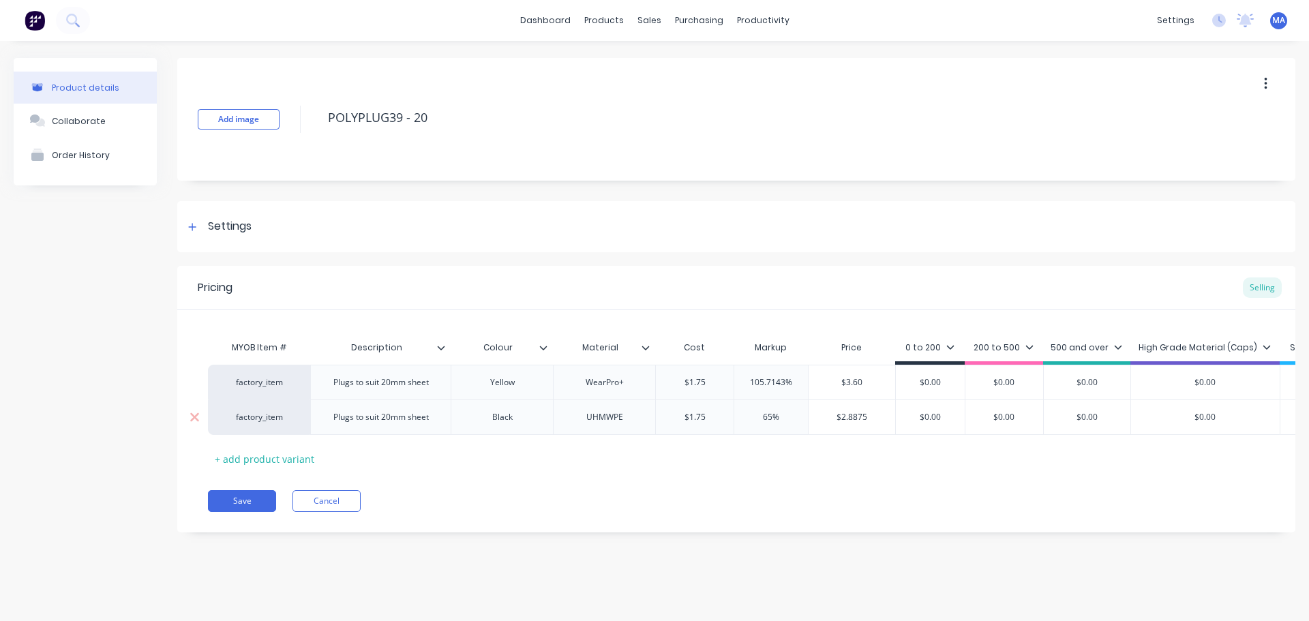
click at [766, 416] on input "65%" at bounding box center [771, 417] width 74 height 12
type textarea "x"
type input "80%"
type textarea "x"
type input "80%"
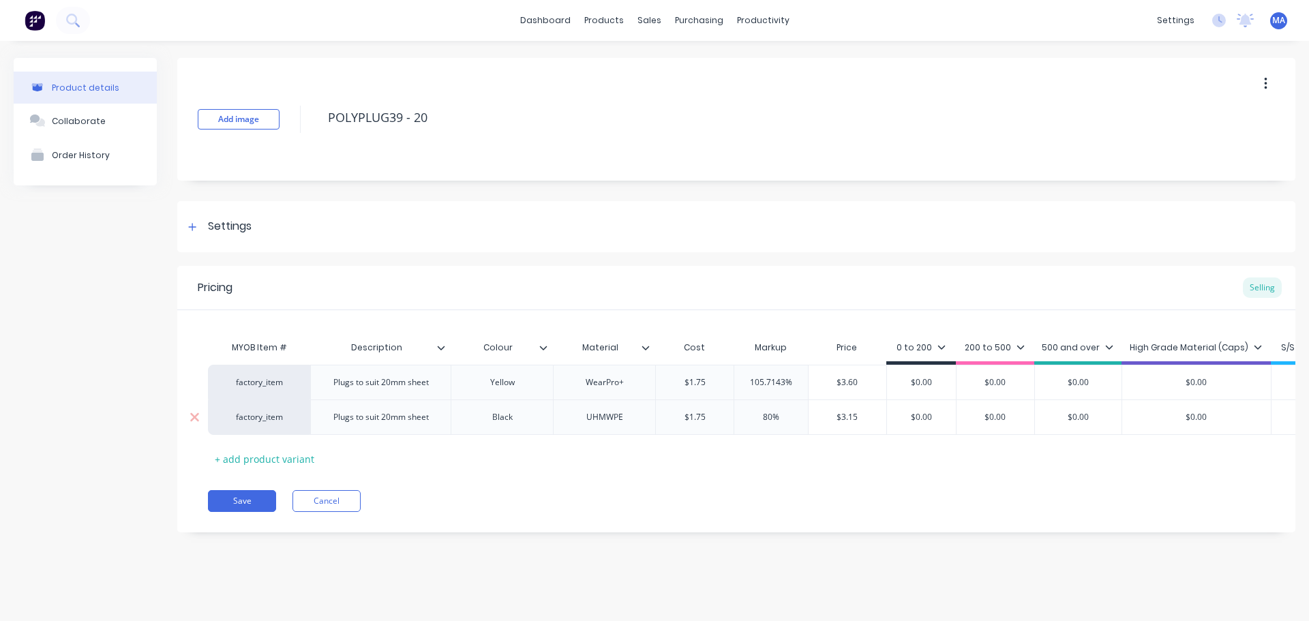
type input "$3.15"
click at [848, 413] on input "$3.15" at bounding box center [848, 417] width 78 height 12
drag, startPoint x: 862, startPoint y: 413, endPoint x: 829, endPoint y: 410, distance: 33.5
click at [830, 410] on div "$3.15 $3.15" at bounding box center [848, 417] width 78 height 34
type input "$0.00"
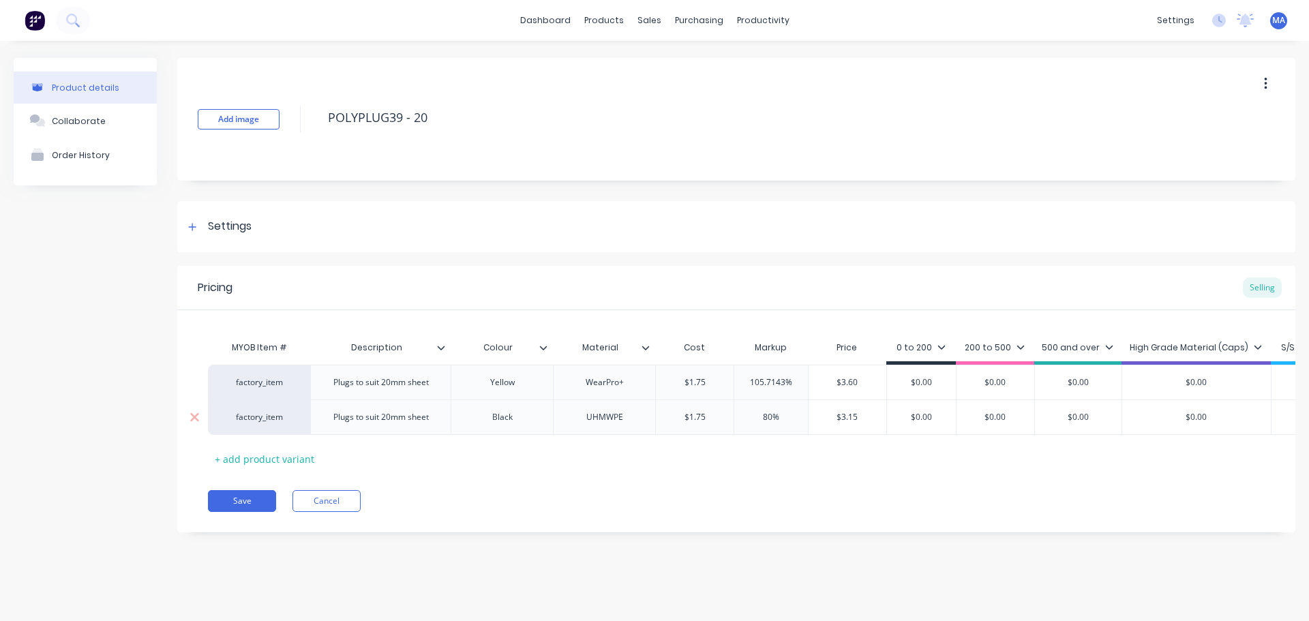
drag, startPoint x: 938, startPoint y: 417, endPoint x: 883, endPoint y: 421, distance: 54.7
click at [887, 420] on input "$0.00" at bounding box center [921, 417] width 69 height 12
paste input "3.15"
type textarea "x"
type input "$3.15"
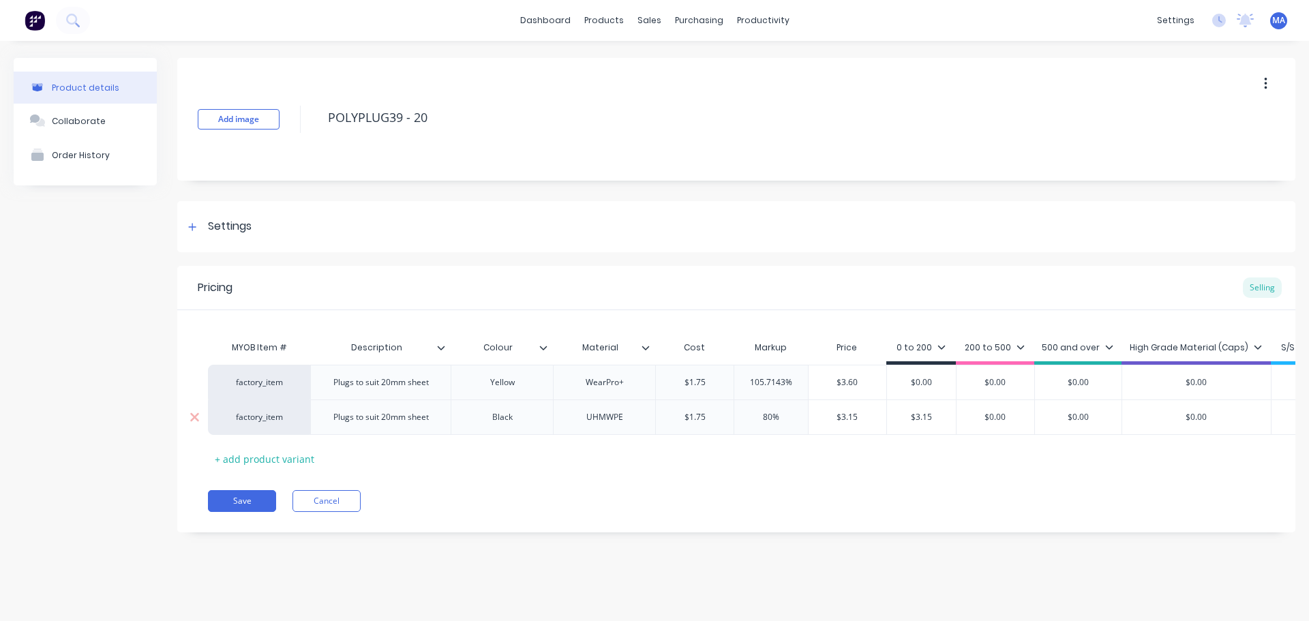
type input "$0.00"
drag, startPoint x: 1009, startPoint y: 413, endPoint x: 959, endPoint y: 413, distance: 50.5
click at [963, 413] on input "$0.00" at bounding box center [996, 417] width 78 height 12
type textarea "x"
type input "2"
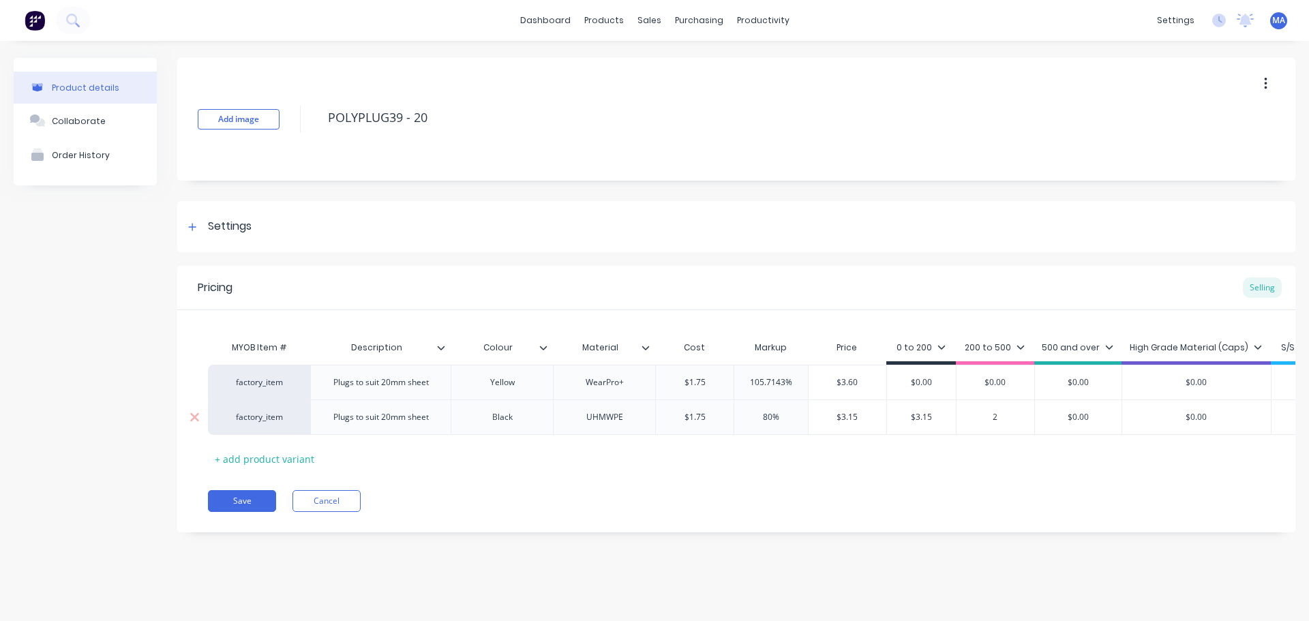
type textarea "x"
type input "2."
type textarea "x"
type input "2.9"
type textarea "x"
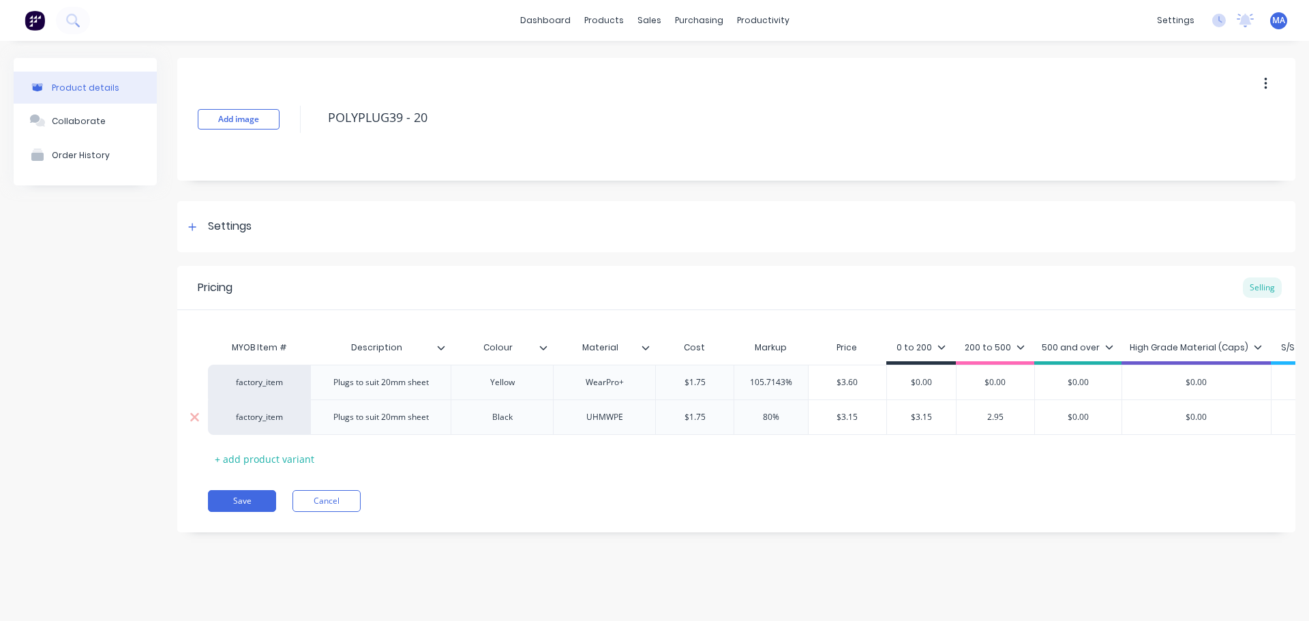
type input "2.95"
type input "$0.00"
drag, startPoint x: 1092, startPoint y: 415, endPoint x: 1029, endPoint y: 412, distance: 62.8
click at [1032, 412] on div "factory_item Plugs to suit 20mm sheet Black UHMWPE $1.75 $1.75 80% 80% $3.15 $3…" at bounding box center [810, 417] width 1204 height 35
type textarea "x"
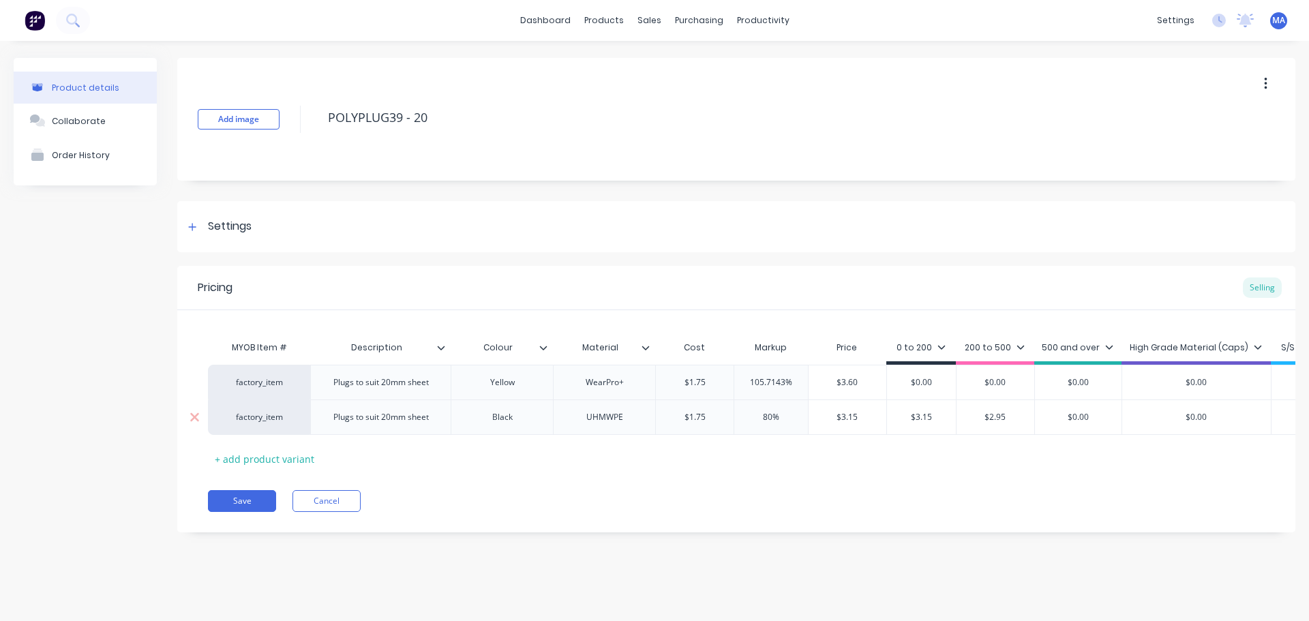
type input "2"
type textarea "x"
type input "2."
type textarea "x"
type input "2.7"
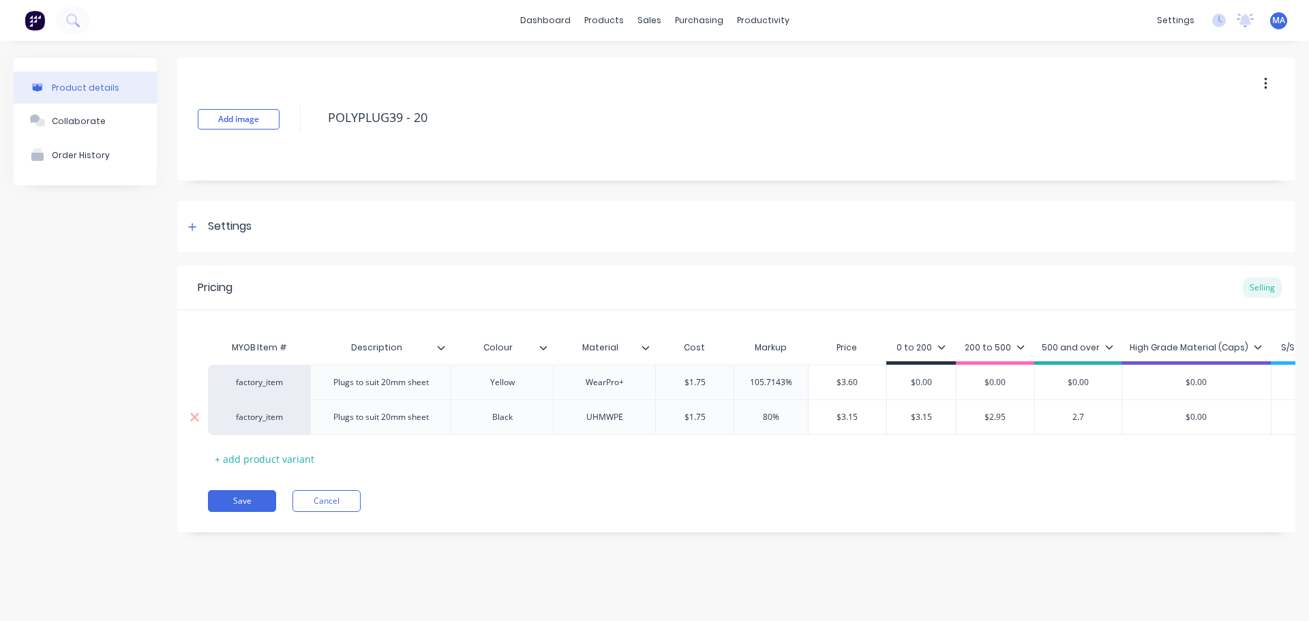
type textarea "x"
type input "2.75"
type input "$0.00"
click at [1174, 419] on input "$0.00" at bounding box center [1196, 417] width 149 height 12
click at [1180, 357] on div "High Grade Material (Caps)" at bounding box center [1196, 351] width 149 height 27
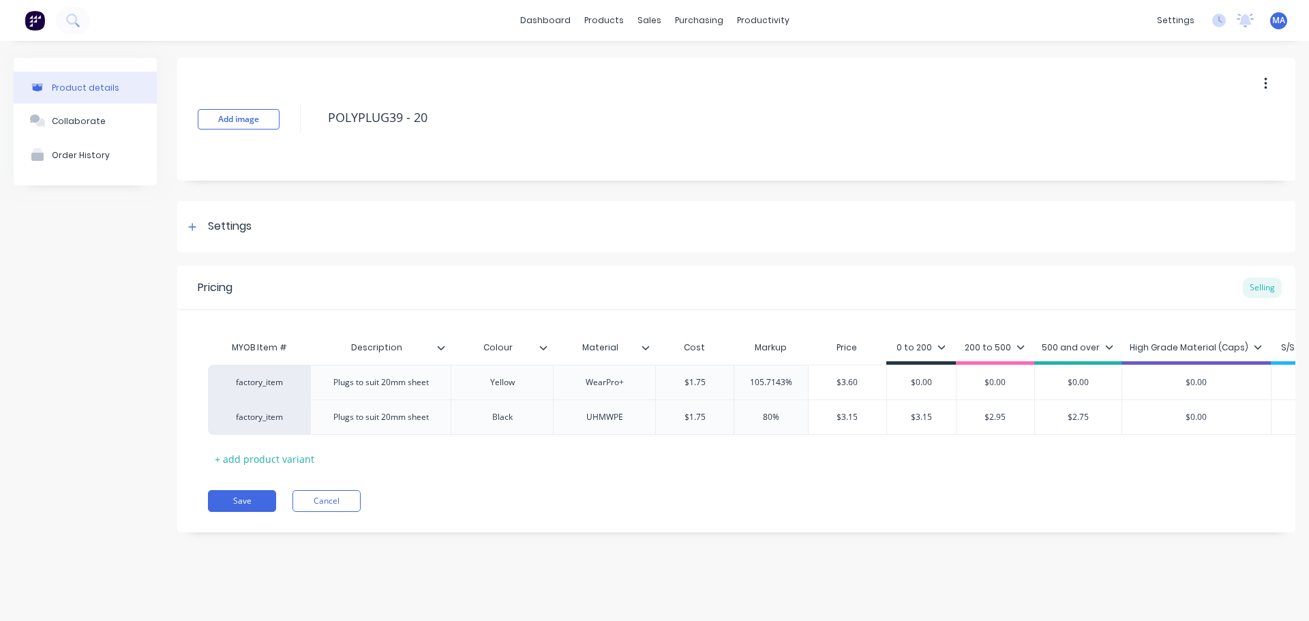
click at [1176, 340] on div "High Grade Material (Caps)" at bounding box center [1196, 351] width 149 height 27
click at [1172, 360] on div "High Grade Material (Caps)" at bounding box center [1196, 351] width 149 height 27
click at [1173, 353] on div "High Grade Material (Caps)" at bounding box center [1196, 348] width 132 height 12
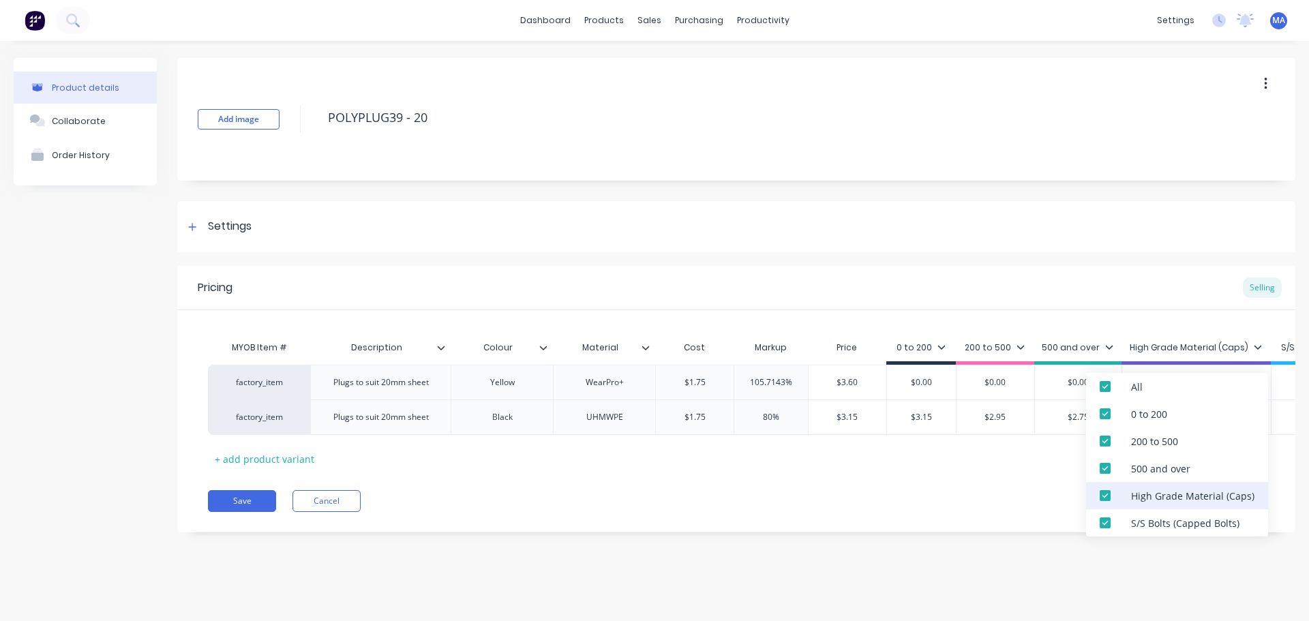
click at [1106, 490] on div at bounding box center [1105, 495] width 27 height 27
click at [1106, 519] on div at bounding box center [1105, 522] width 27 height 27
click at [1026, 522] on div "Pricing Selling MYOB Item # Description Colour Material Cost Markup Price 0 to …" at bounding box center [736, 399] width 1118 height 267
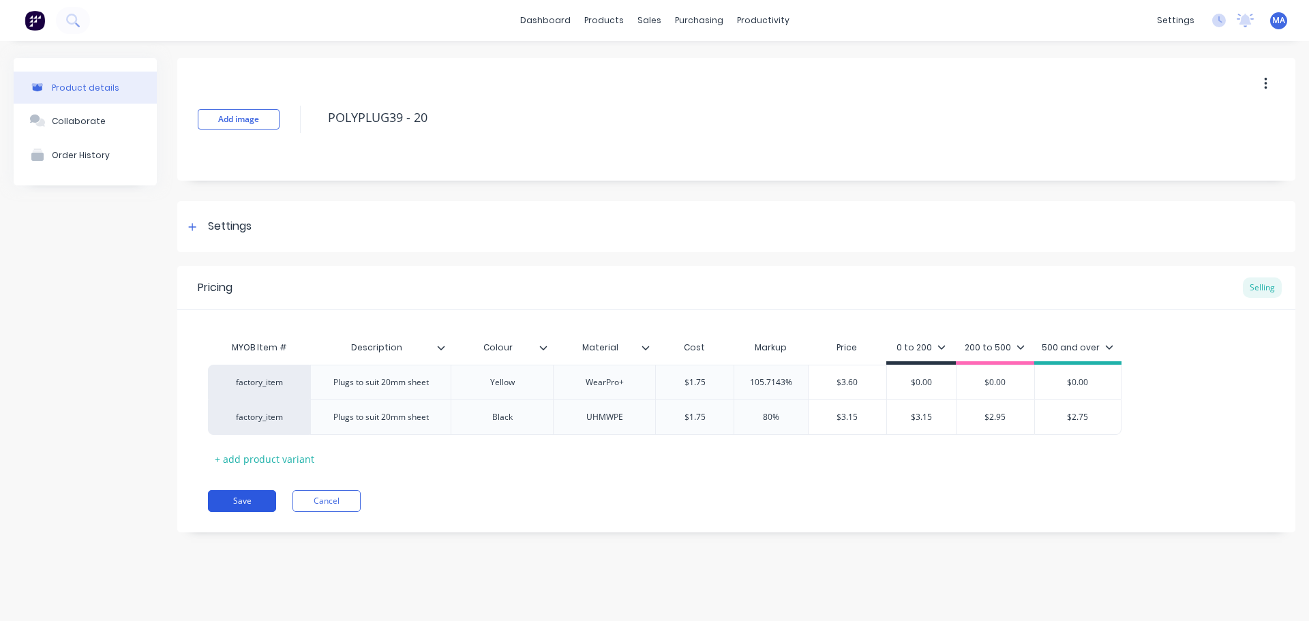
click at [255, 505] on button "Save" at bounding box center [242, 501] width 68 height 22
type textarea "x"
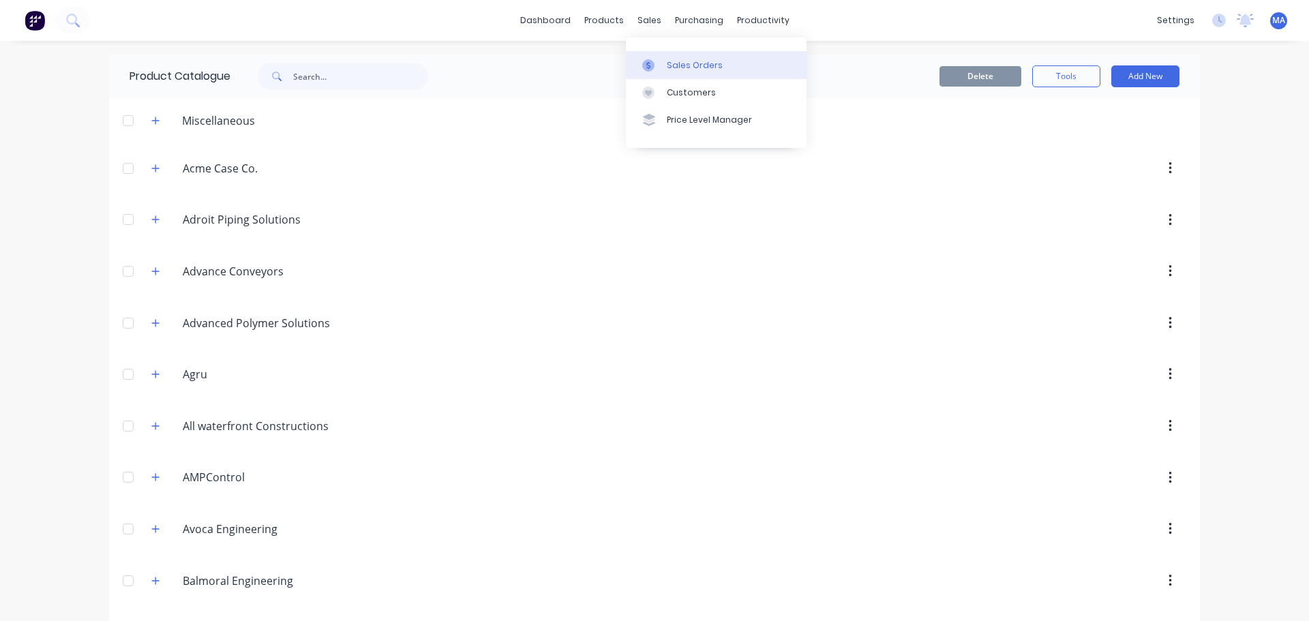
click at [670, 57] on link "Sales Orders" at bounding box center [716, 64] width 181 height 27
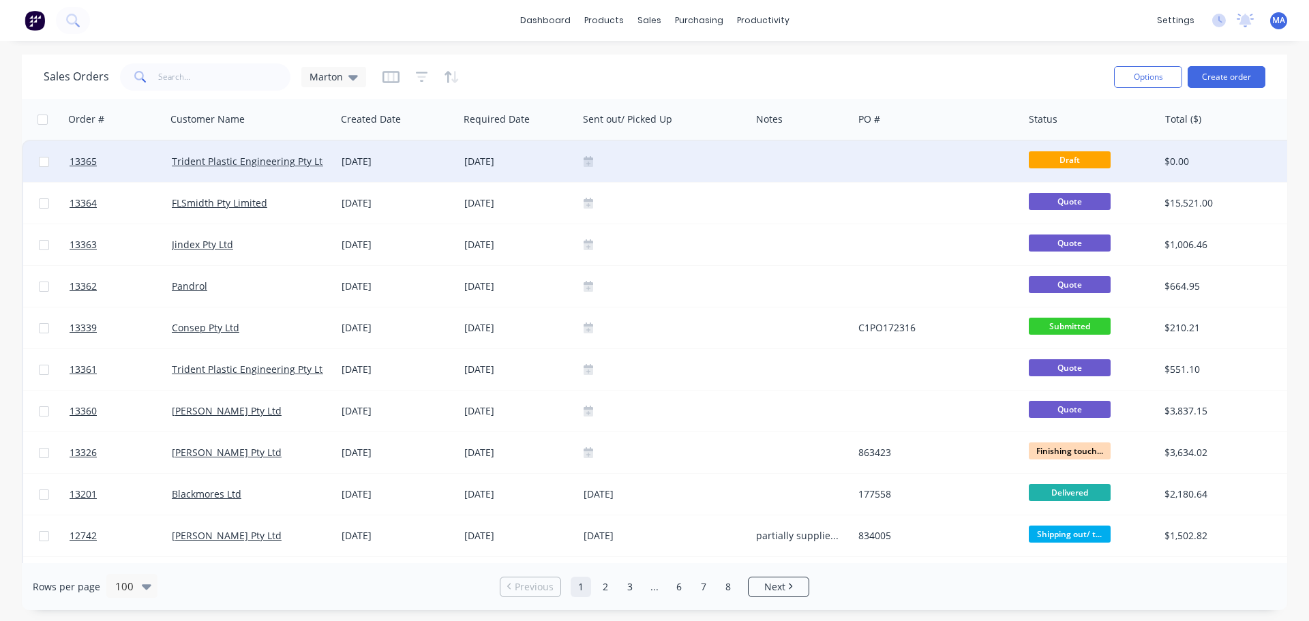
click at [362, 162] on div "30 Sep 2025" at bounding box center [398, 162] width 112 height 14
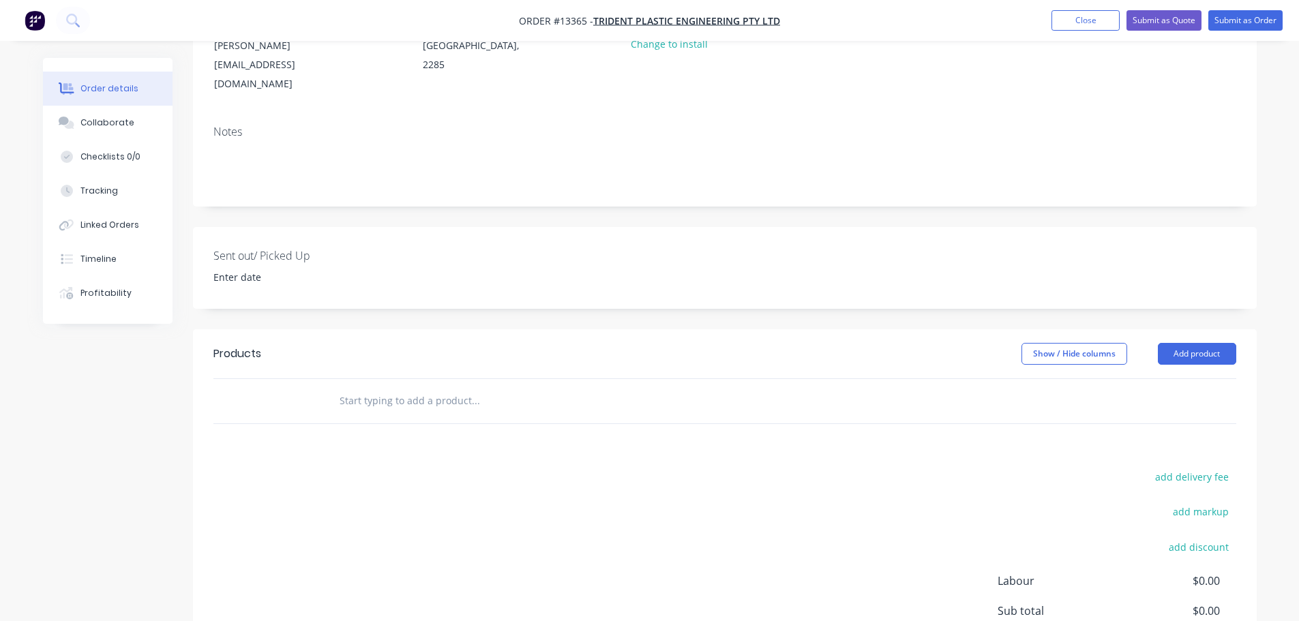
scroll to position [273, 0]
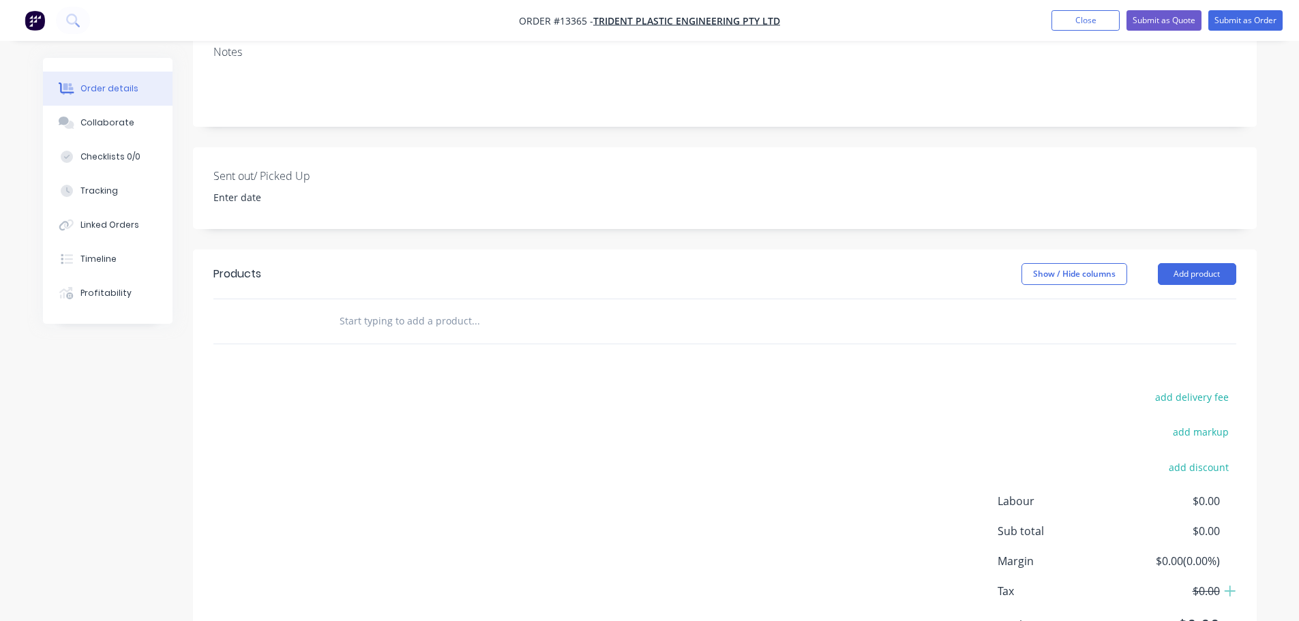
click at [398, 303] on div at bounding box center [568, 321] width 491 height 44
click at [390, 308] on input "text" at bounding box center [475, 321] width 273 height 27
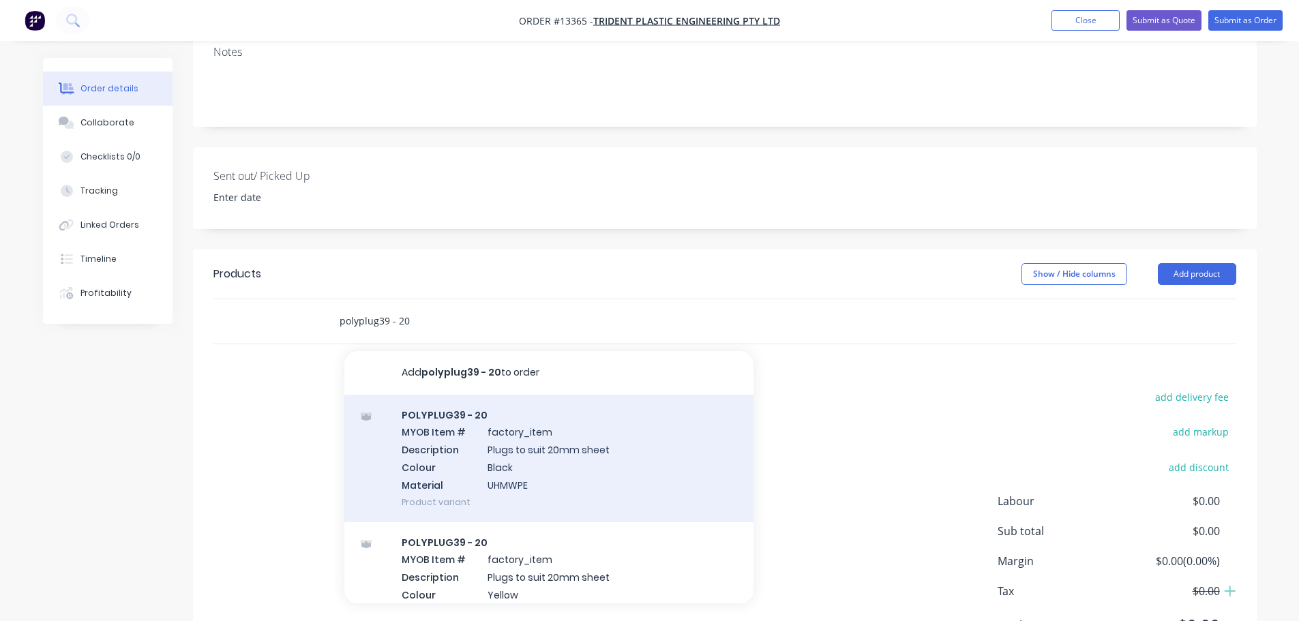
type input "polyplug39 - 20"
click at [508, 395] on div "POLYPLUG39 - 20 MYOB Item # factory_item Description Plugs to suit 20mm sheet C…" at bounding box center [548, 459] width 409 height 128
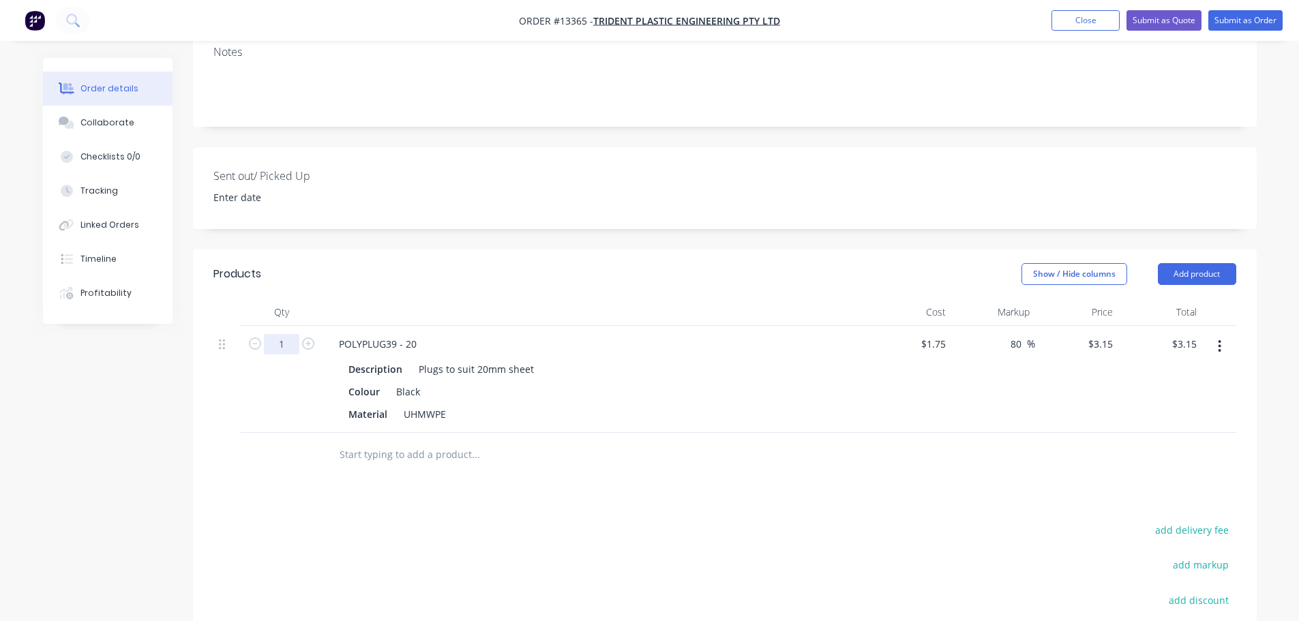
click at [284, 334] on input "1" at bounding box center [281, 344] width 35 height 20
type input "200"
type input "$630.00"
click at [414, 250] on header "Products Show / Hide columns Add product" at bounding box center [725, 274] width 1064 height 49
click at [282, 334] on input "200" at bounding box center [281, 344] width 35 height 20
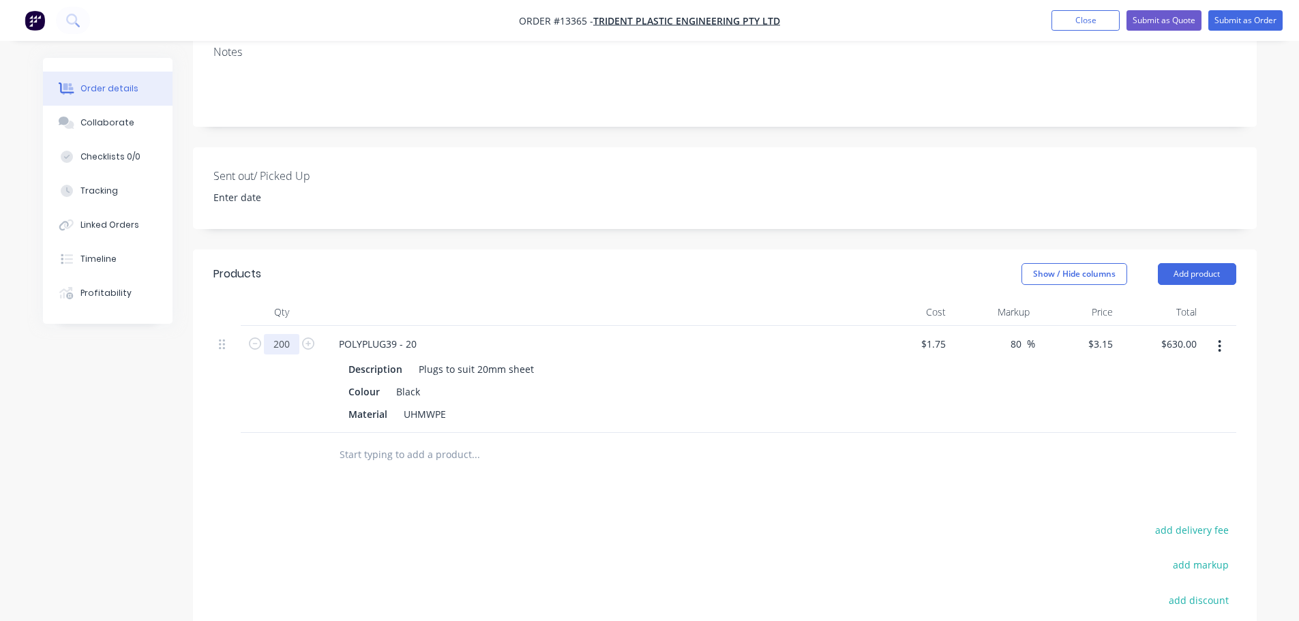
click at [282, 334] on input "200" at bounding box center [281, 344] width 35 height 20
click at [294, 334] on input "400" at bounding box center [281, 344] width 35 height 20
type input "40"
type input "$126.00"
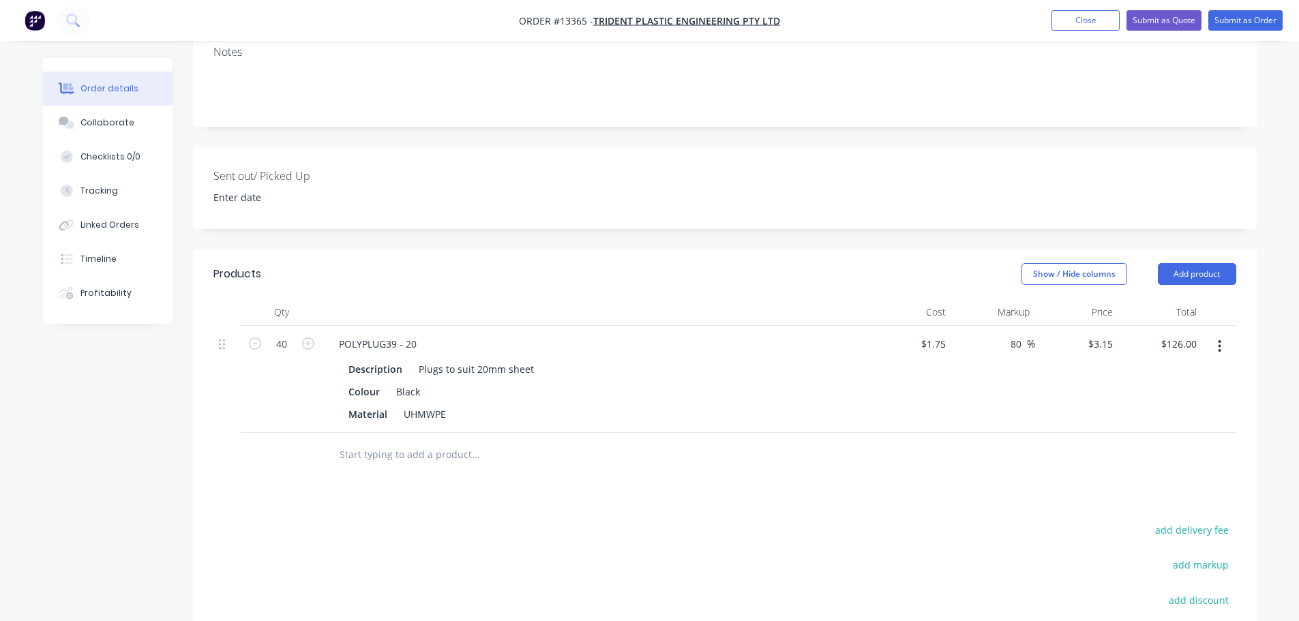
click at [282, 449] on div "Products Show / Hide columns Add product Qty Cost Markup Price Total 40 POLYPLU…" at bounding box center [725, 527] width 1064 height 555
click at [1215, 263] on button "Add product" at bounding box center [1197, 274] width 78 height 22
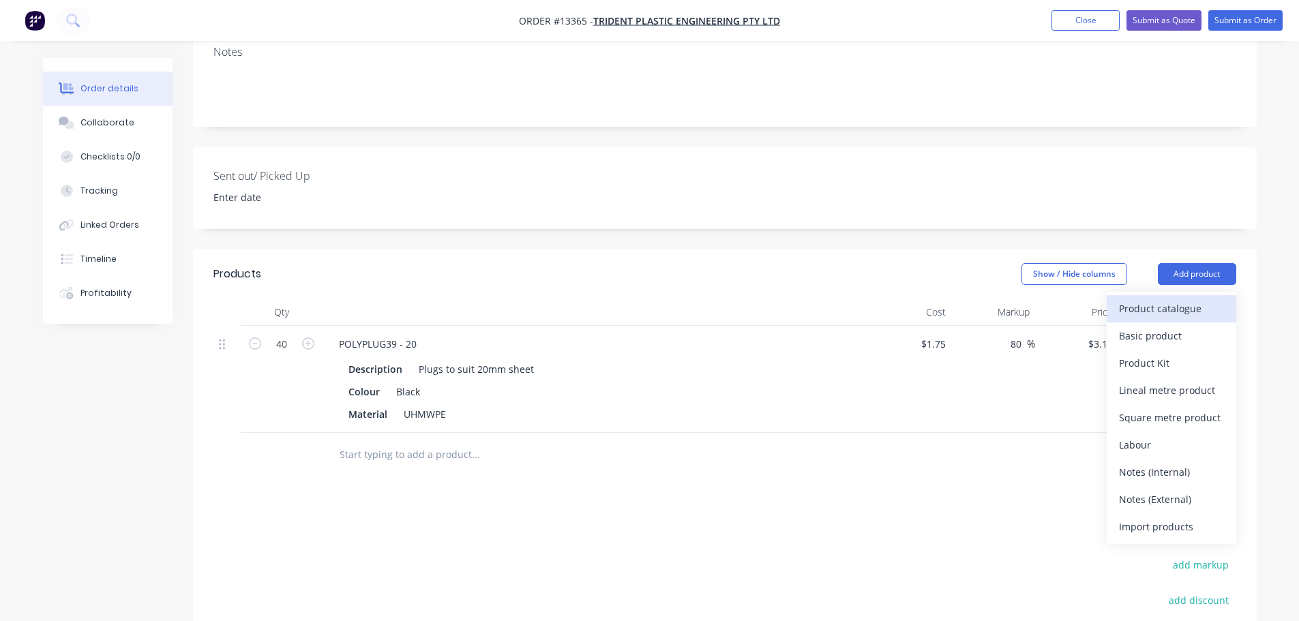
click at [1110, 295] on button "Product catalogue" at bounding box center [1172, 308] width 130 height 27
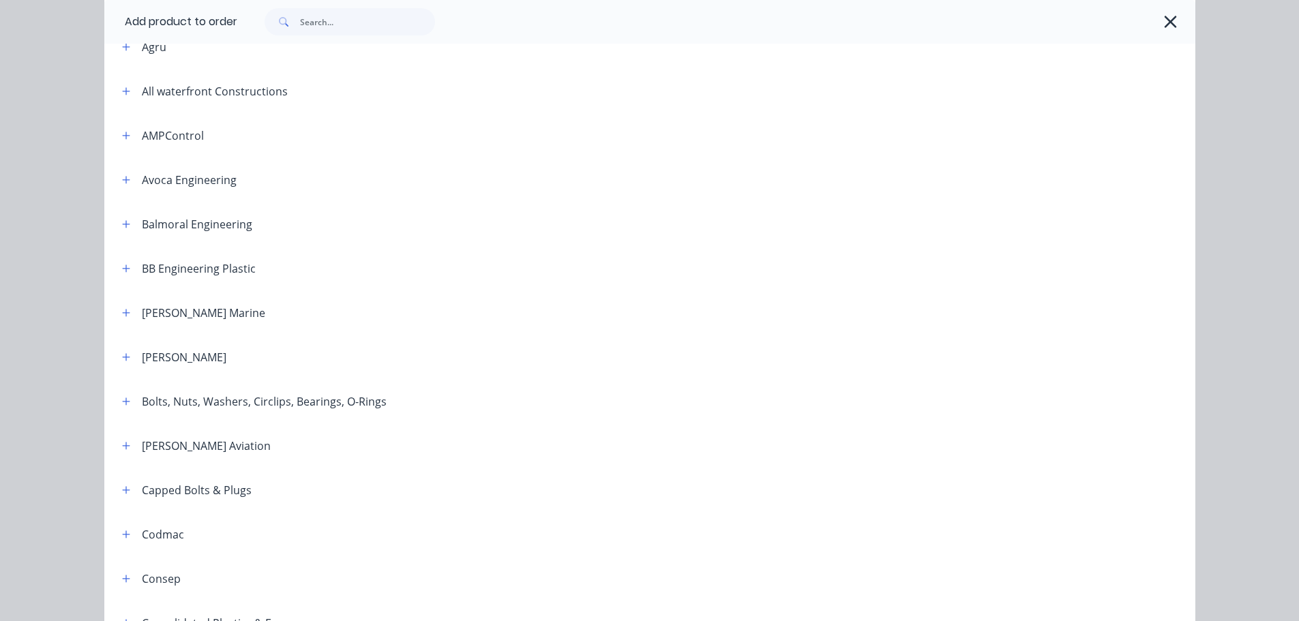
scroll to position [409, 0]
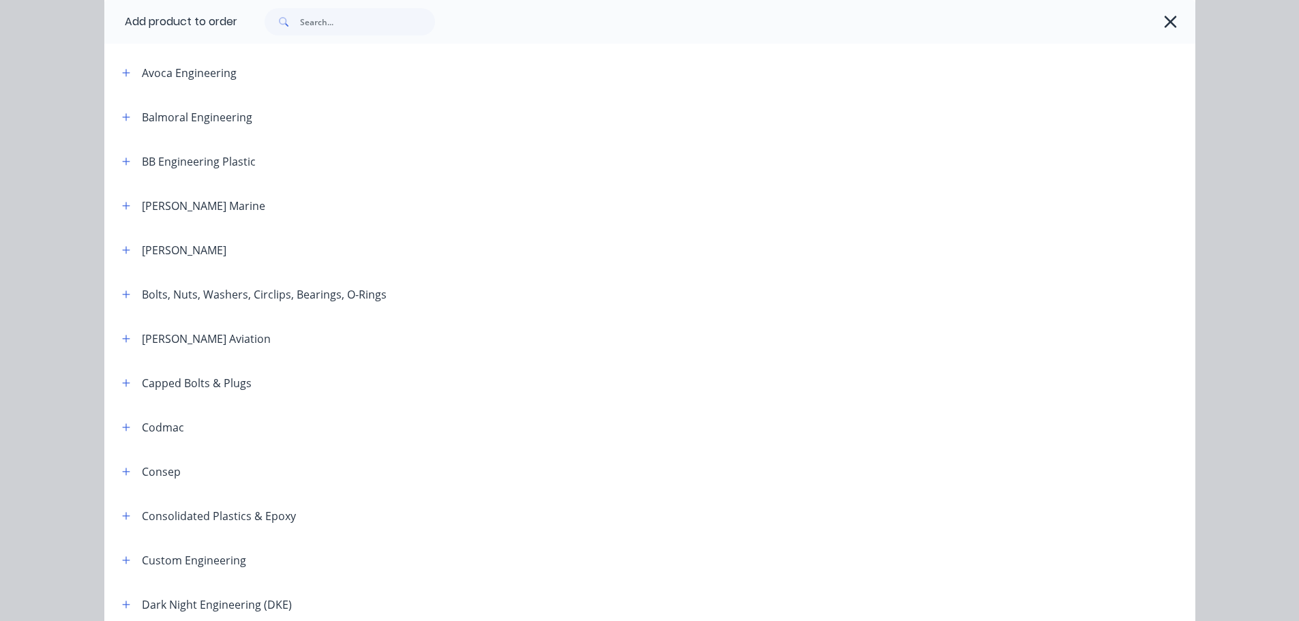
click at [118, 391] on span at bounding box center [126, 382] width 17 height 17
click at [122, 385] on icon "button" at bounding box center [126, 383] width 8 height 10
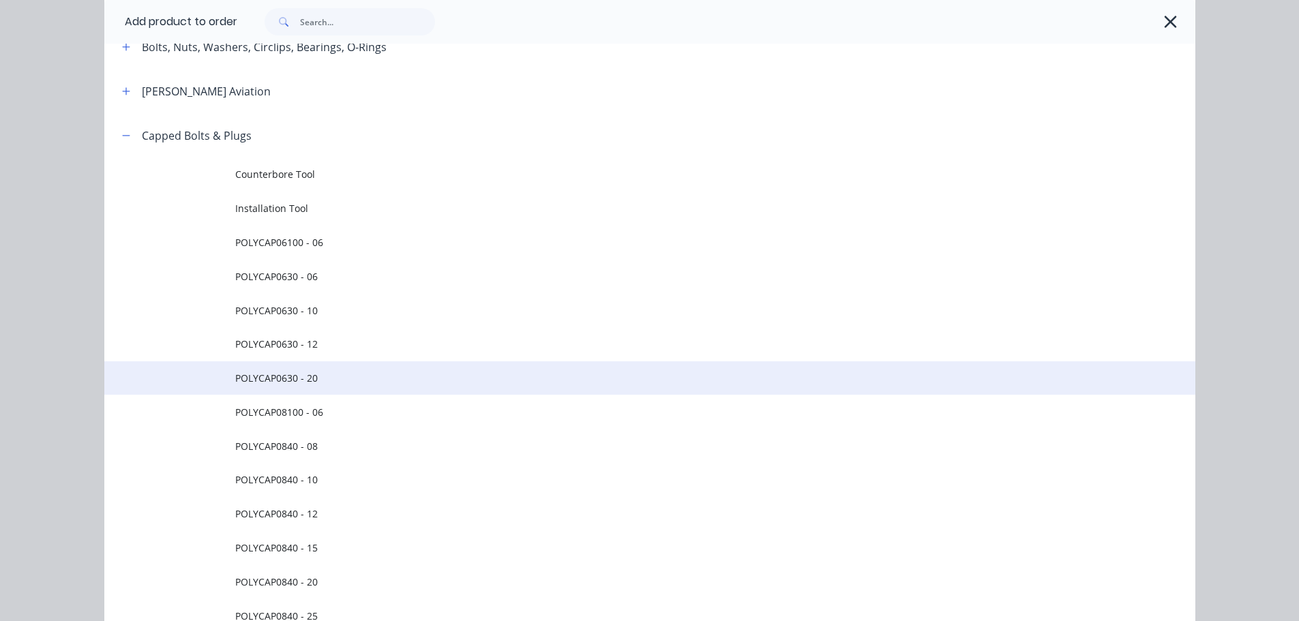
scroll to position [682, 0]
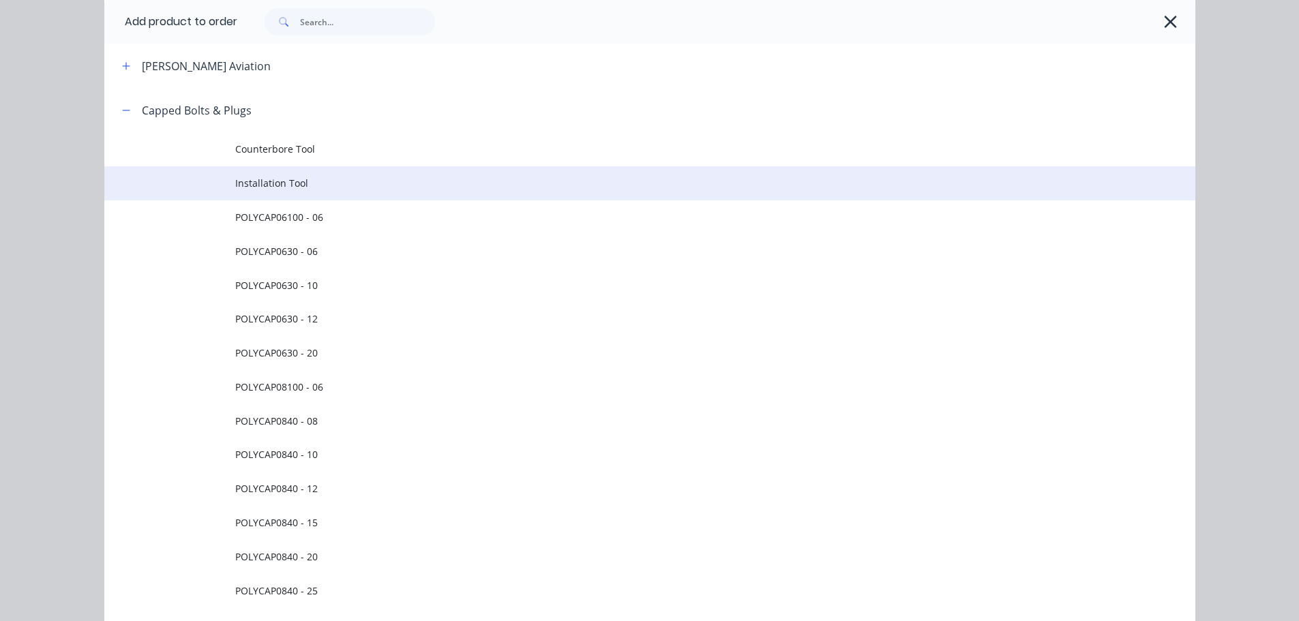
click at [355, 184] on span "Installation Tool" at bounding box center [619, 183] width 768 height 14
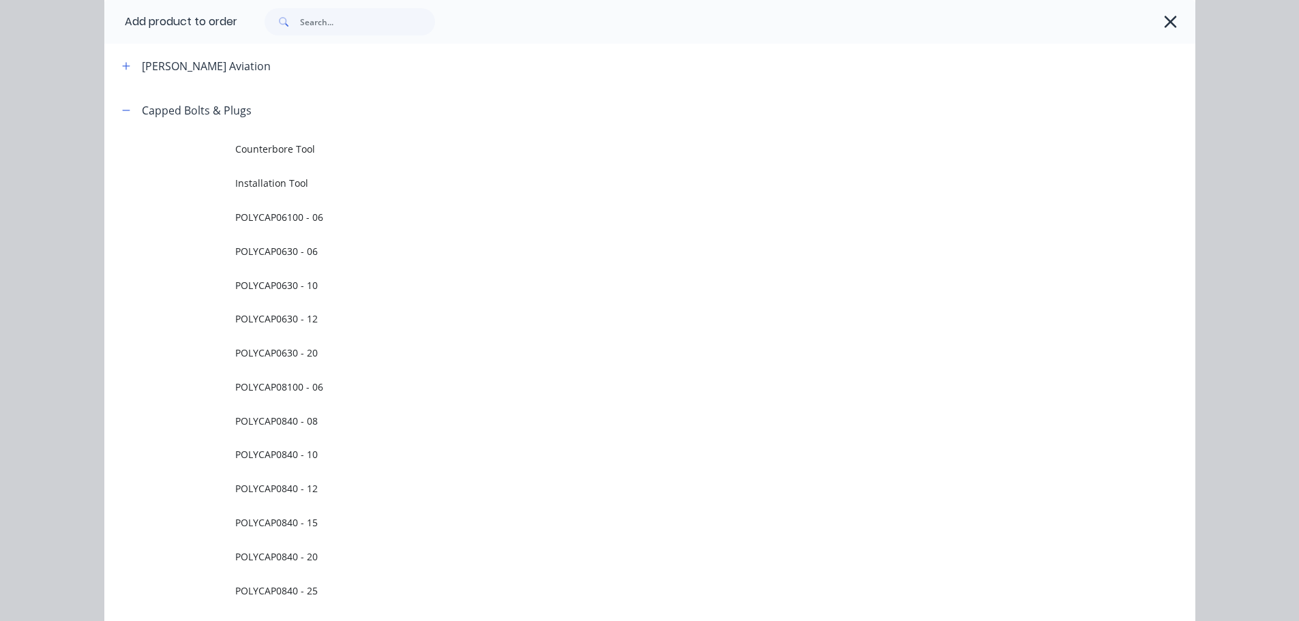
scroll to position [0, 0]
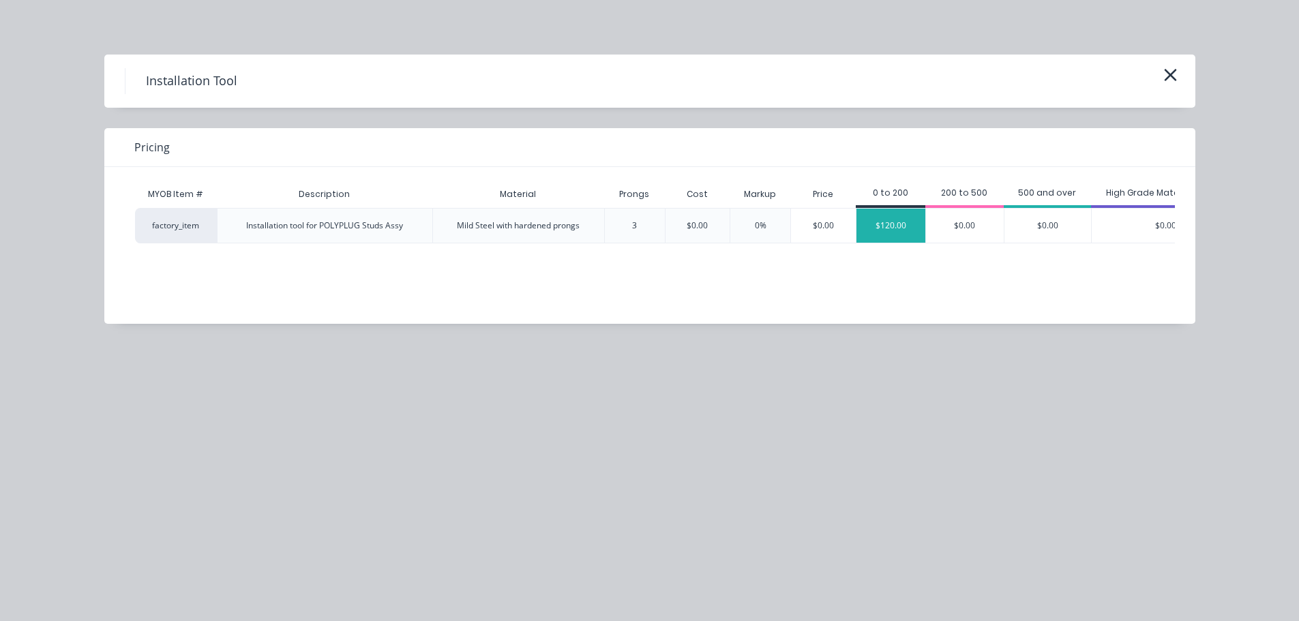
click at [874, 225] on div "$120.00" at bounding box center [891, 226] width 69 height 34
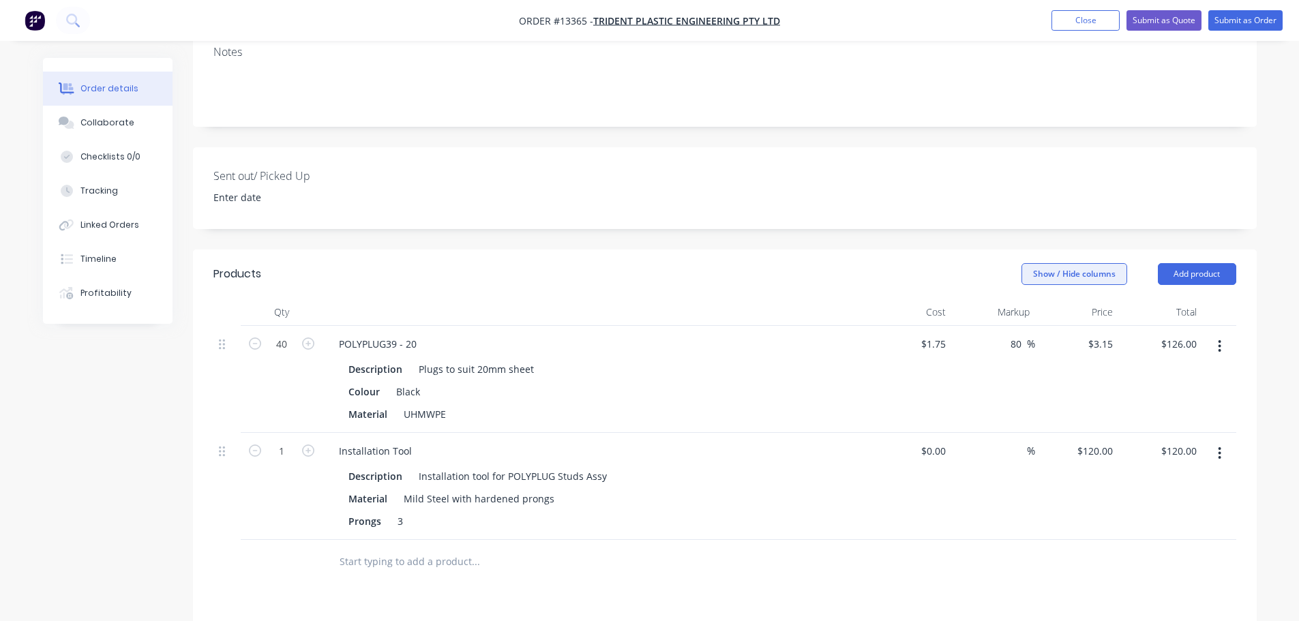
click at [1080, 263] on button "Show / Hide columns" at bounding box center [1075, 274] width 106 height 22
click at [1020, 540] on div at bounding box center [724, 562] width 1023 height 44
click at [1203, 263] on button "Add product" at bounding box center [1197, 274] width 78 height 22
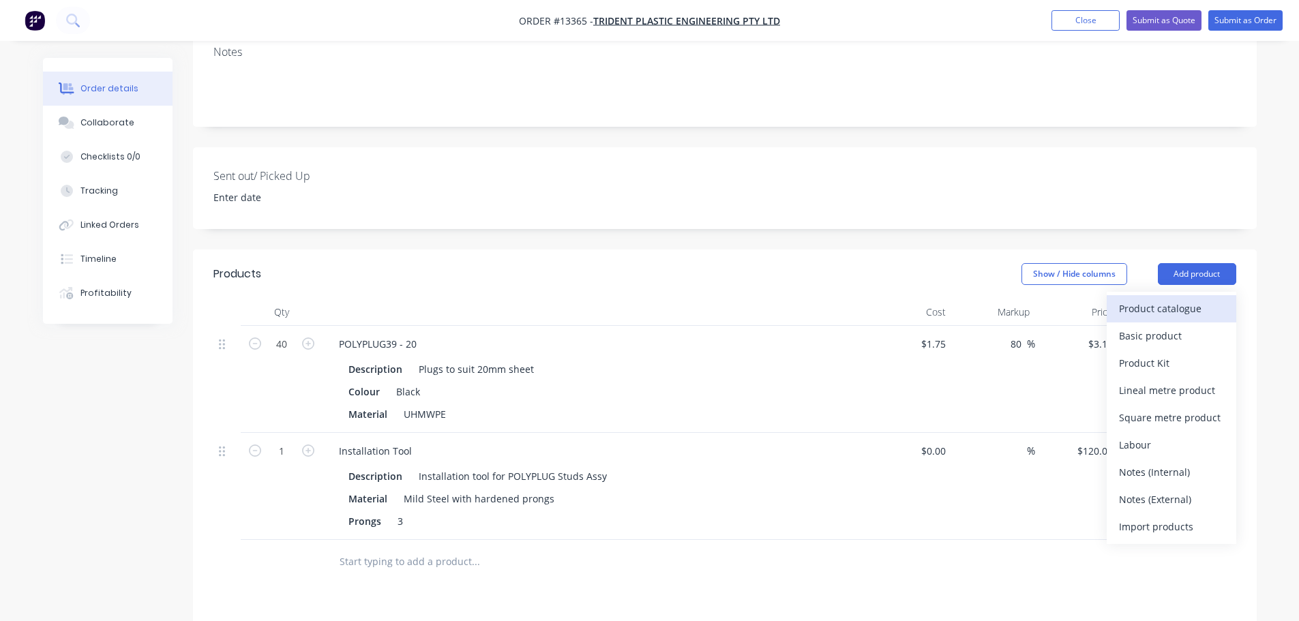
click at [1169, 299] on div "Product catalogue" at bounding box center [1171, 309] width 105 height 20
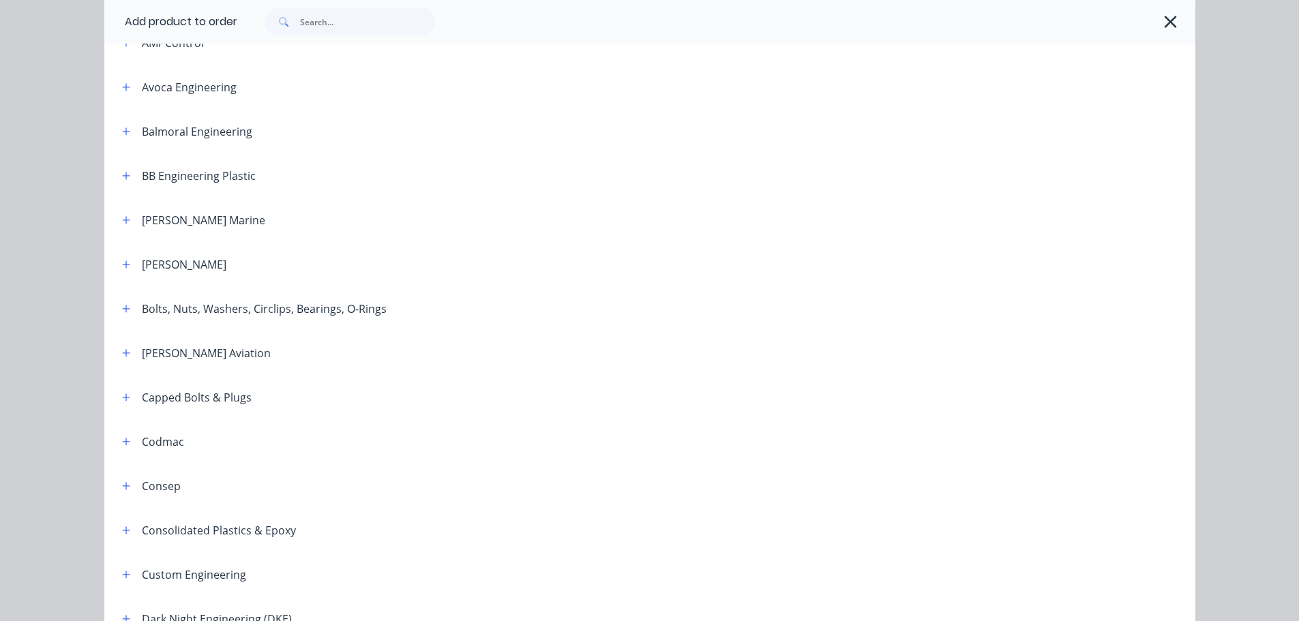
scroll to position [409, 0]
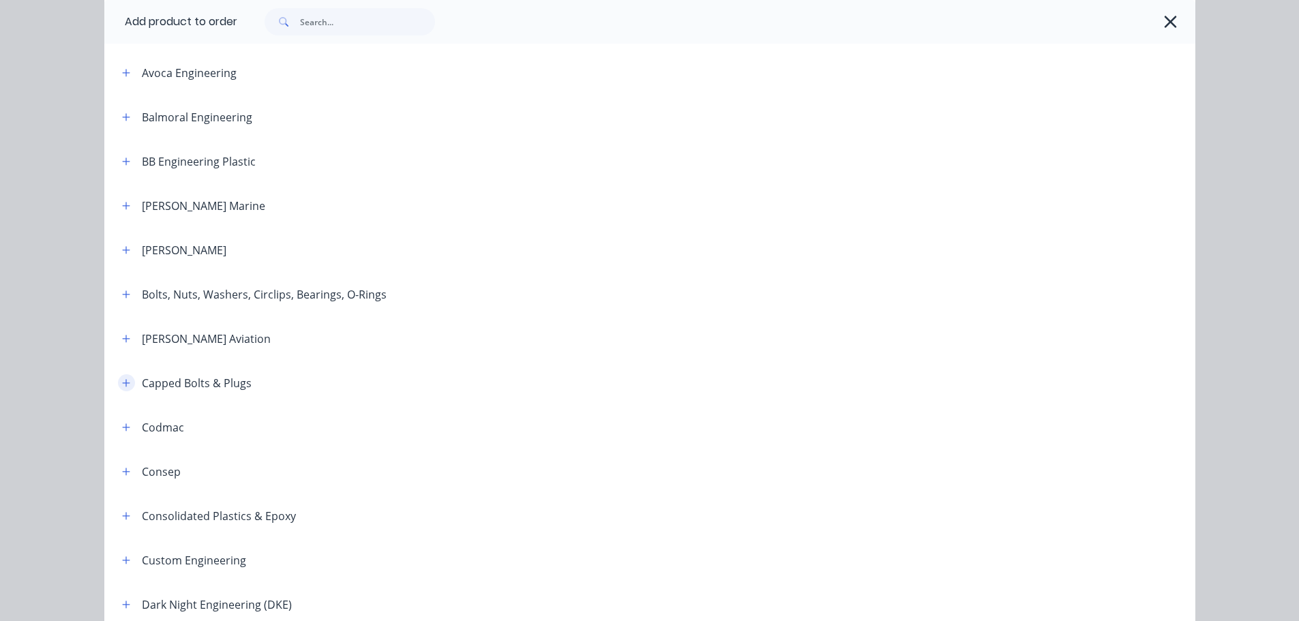
click at [122, 385] on icon "button" at bounding box center [126, 383] width 8 height 10
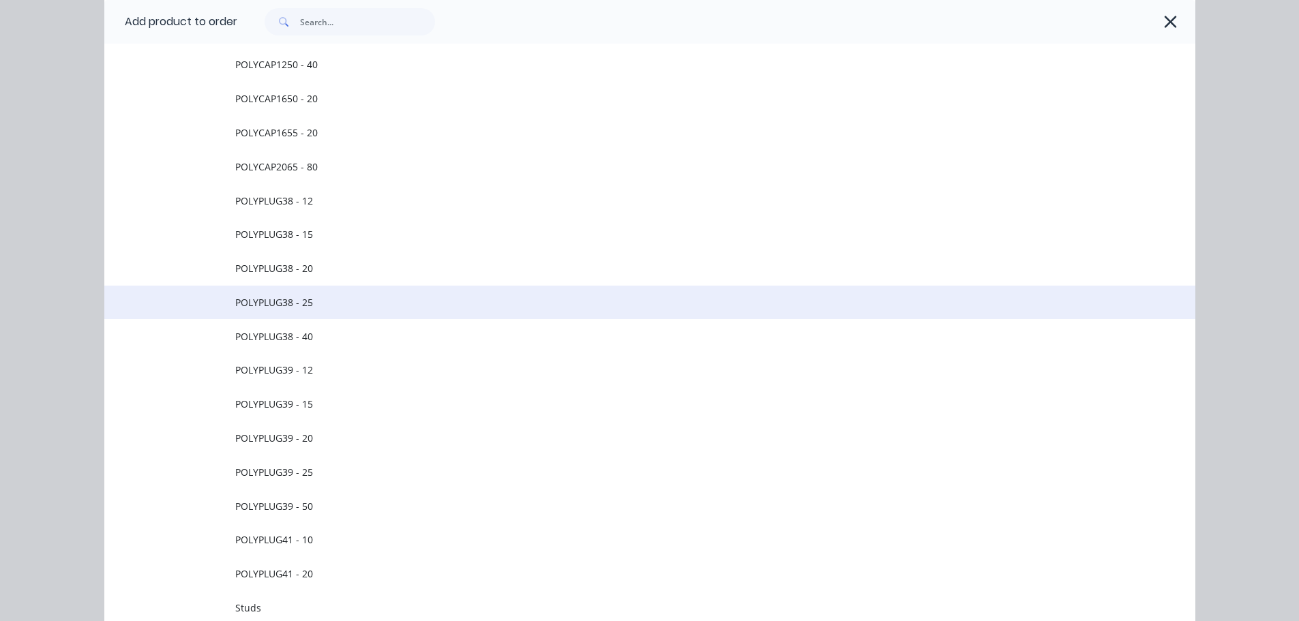
scroll to position [1500, 0]
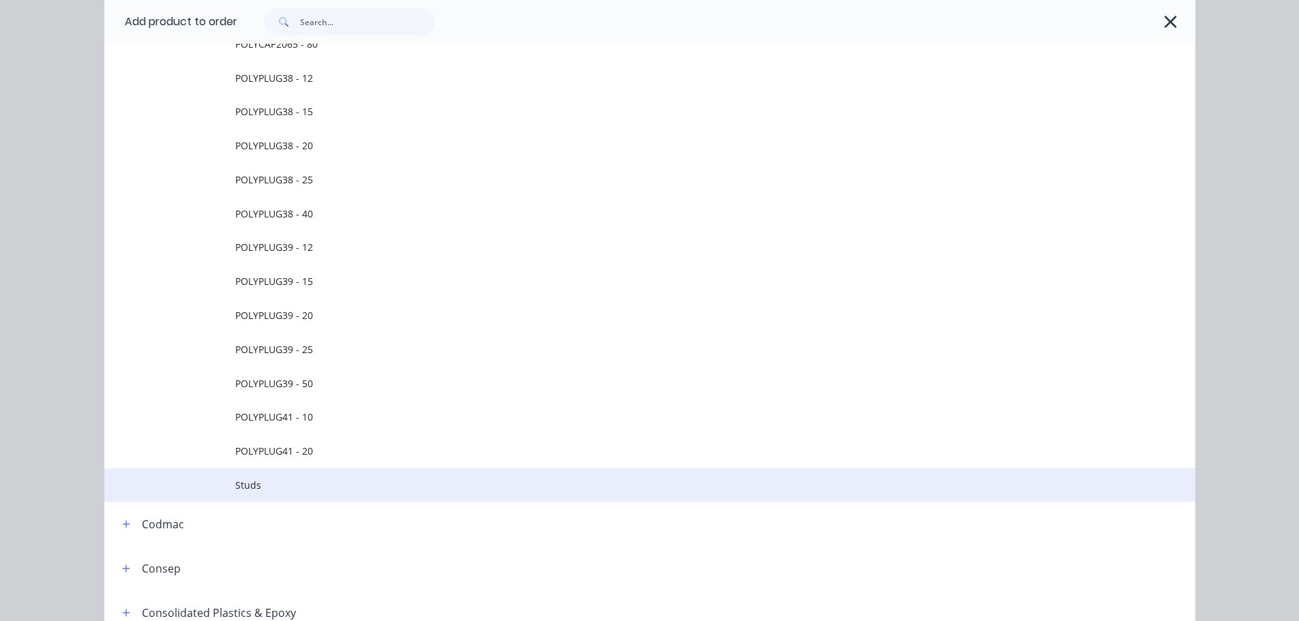
click at [334, 481] on span "Studs" at bounding box center [619, 485] width 768 height 14
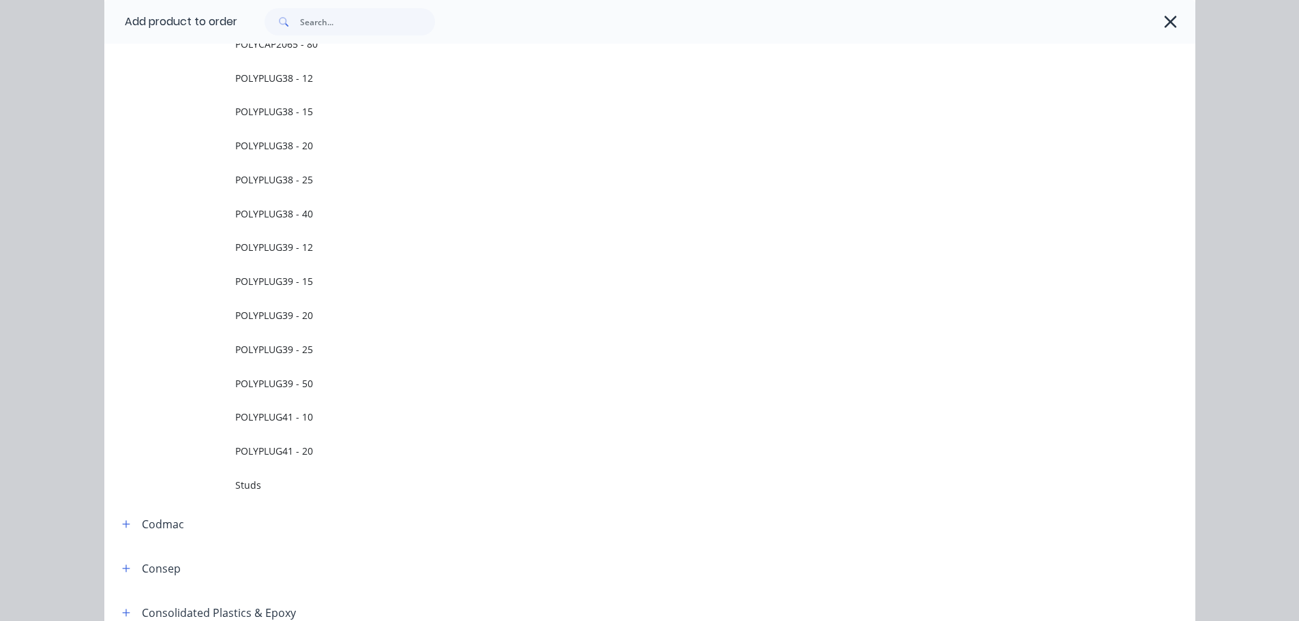
scroll to position [0, 0]
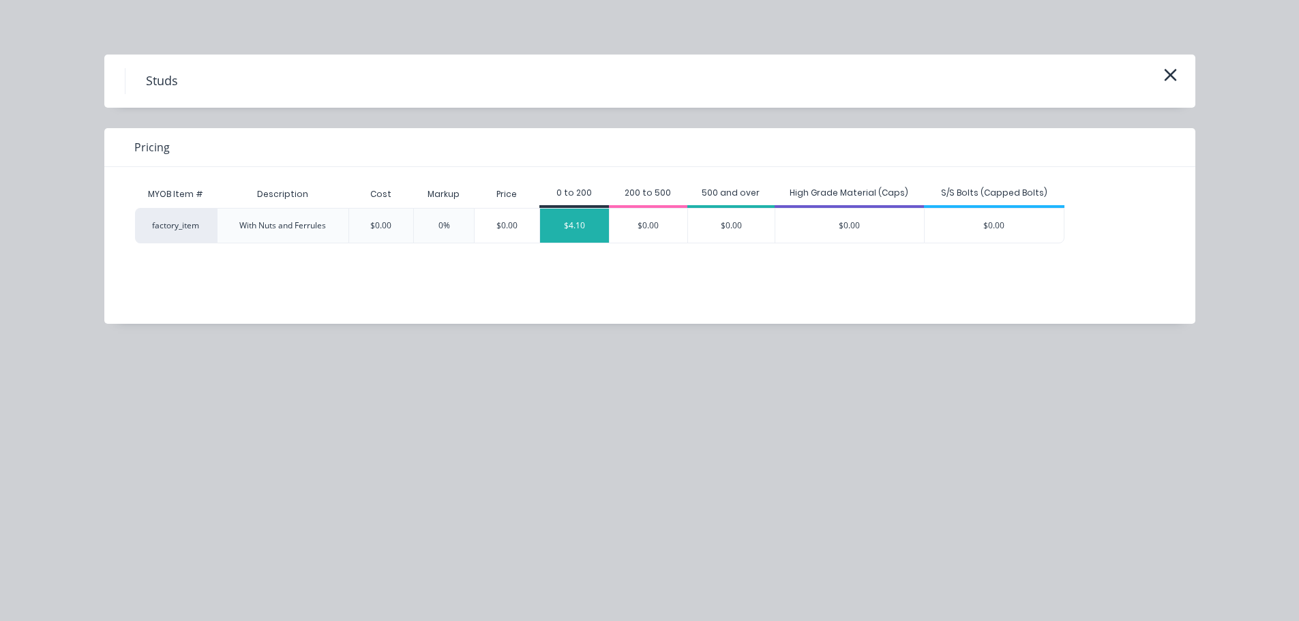
click at [572, 233] on div "$4.10" at bounding box center [574, 226] width 69 height 34
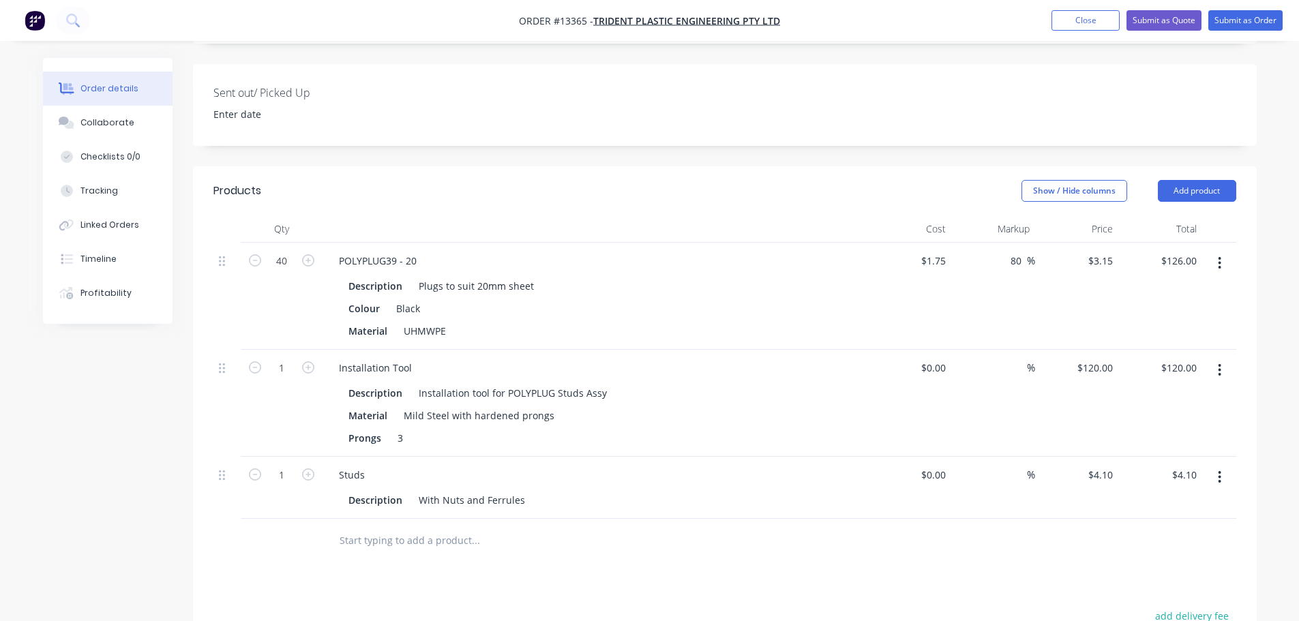
scroll to position [341, 0]
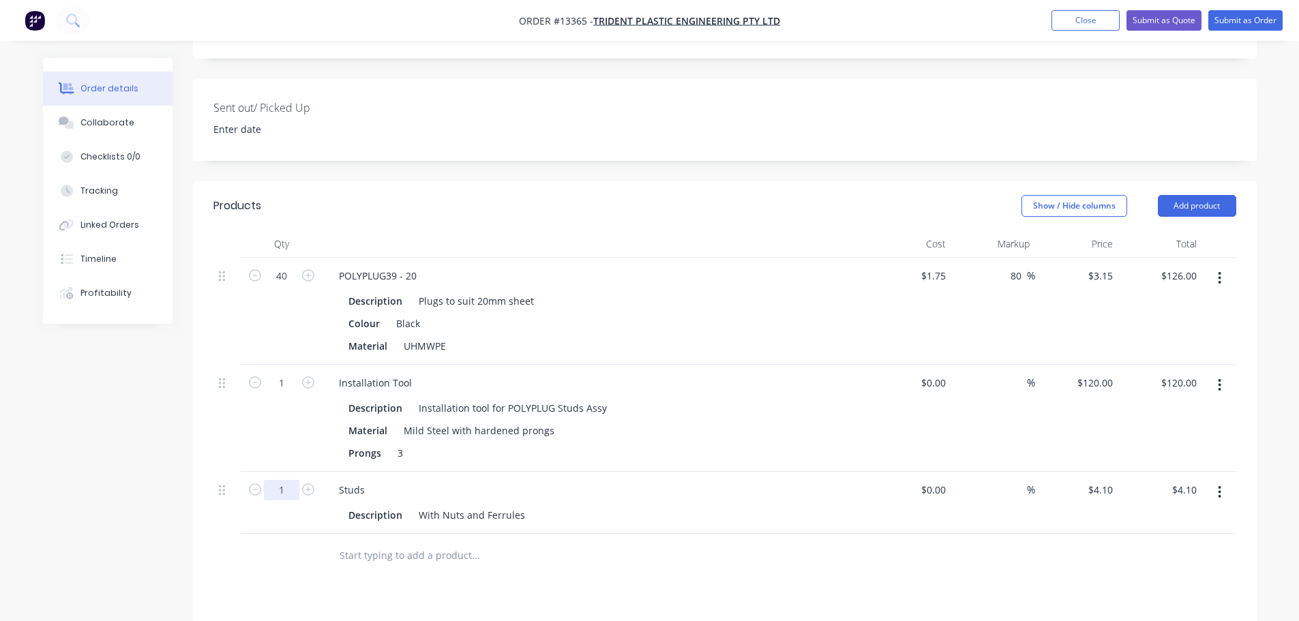
click at [288, 480] on input "1" at bounding box center [281, 490] width 35 height 20
type input "40"
type input "$164.00"
click at [237, 542] on div "Products Show / Hide columns Add product Qty Cost Markup Price Total 40 POLYPLU…" at bounding box center [725, 543] width 1064 height 724
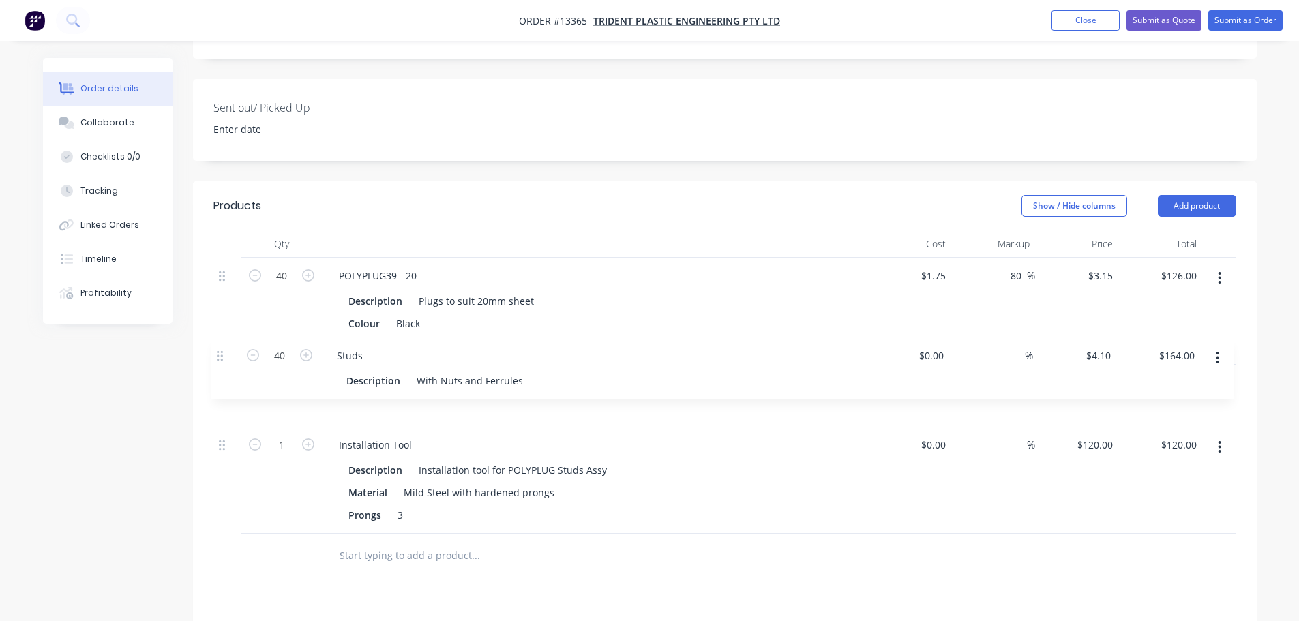
drag, startPoint x: 224, startPoint y: 451, endPoint x: 222, endPoint y: 350, distance: 101.0
click at [222, 350] on div "40 POLYPLUG39 - 20 Description Plugs to suit 20mm sheet Colour Black Material U…" at bounding box center [724, 396] width 1023 height 276
click at [639, 373] on div "Studs" at bounding box center [595, 383] width 535 height 20
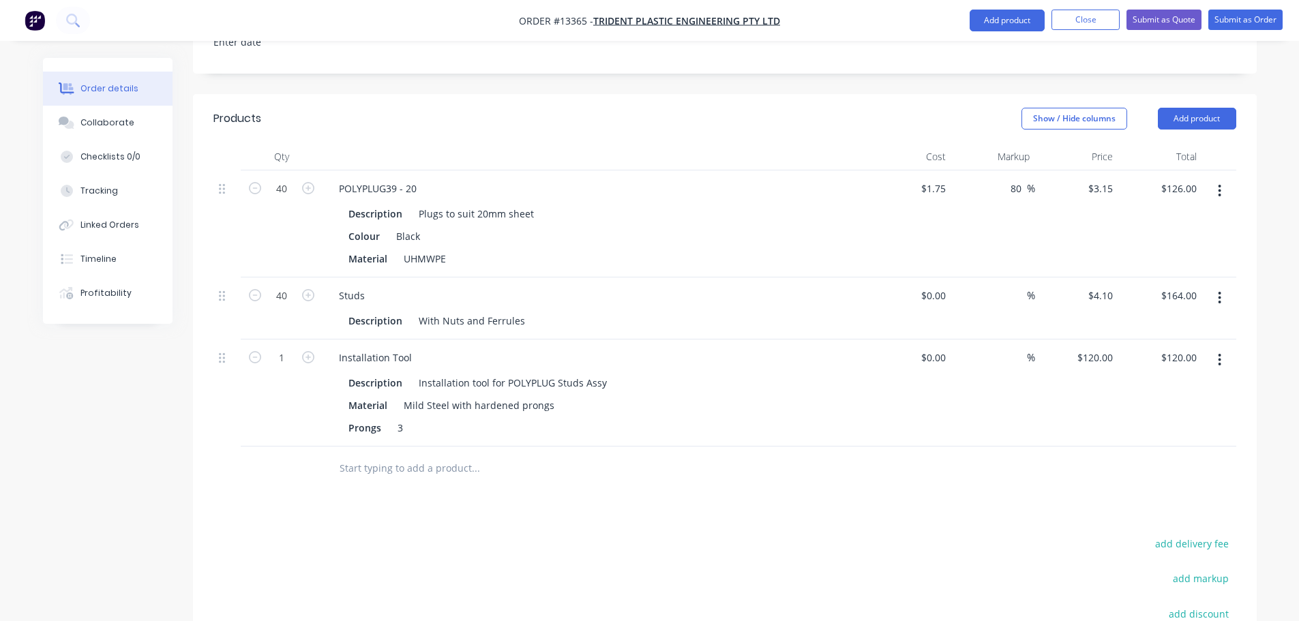
scroll to position [409, 0]
